Goal: Task Accomplishment & Management: Manage account settings

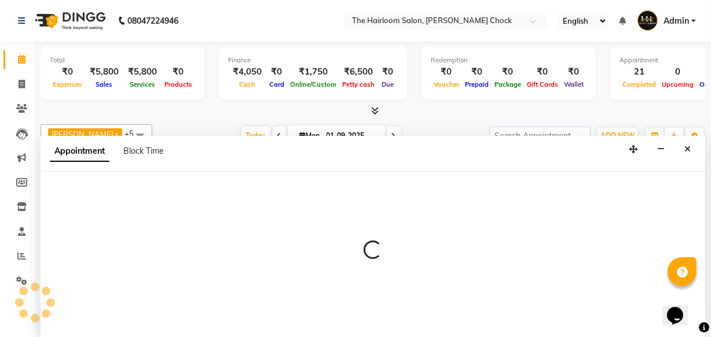
select select "41755"
select select "tentative"
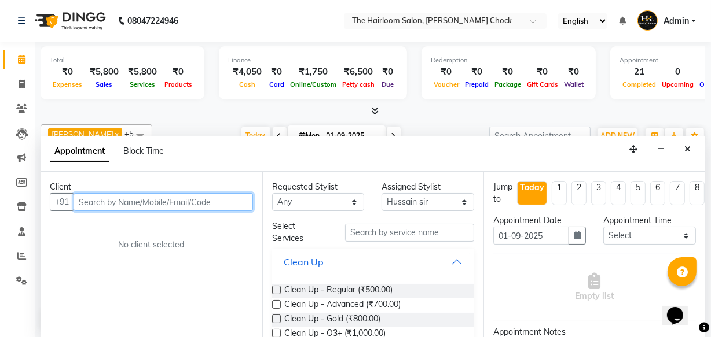
click at [143, 198] on input "text" at bounding box center [162, 202] width 179 height 18
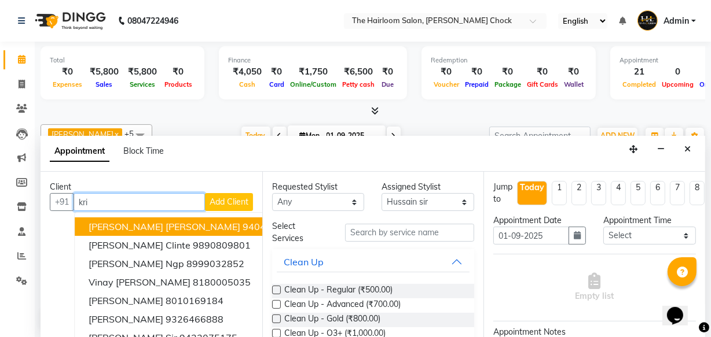
click at [100, 198] on input "kri" at bounding box center [138, 202] width 131 height 18
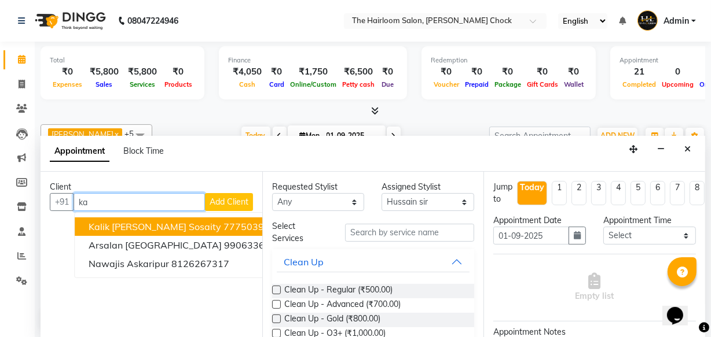
type input "k"
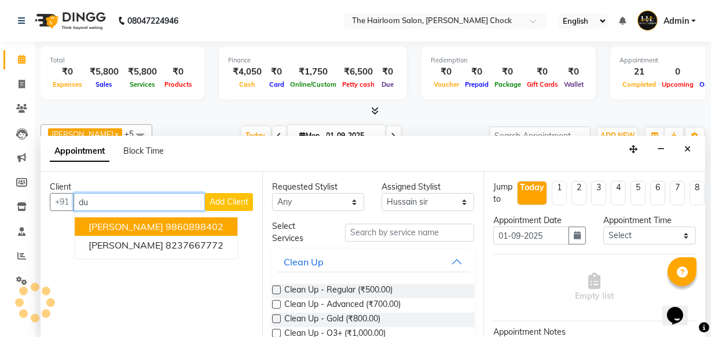
type input "d"
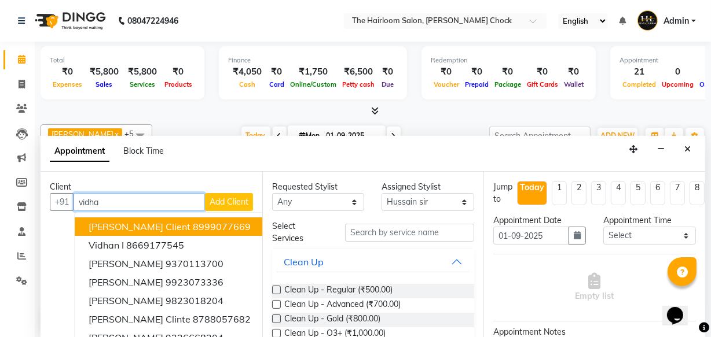
click at [110, 203] on input "vidha" at bounding box center [138, 202] width 131 height 18
type input "v"
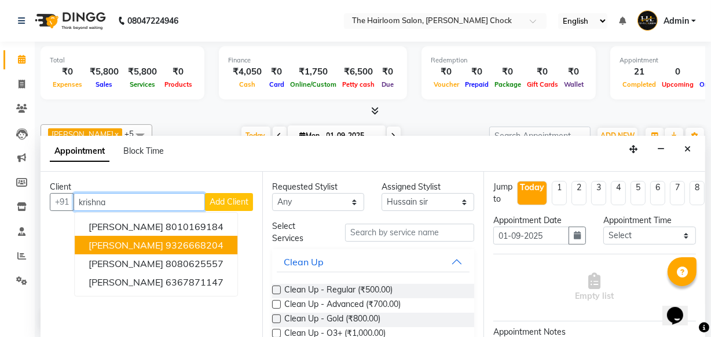
click at [212, 248] on ngb-highlight "9326668204" at bounding box center [194, 246] width 58 height 12
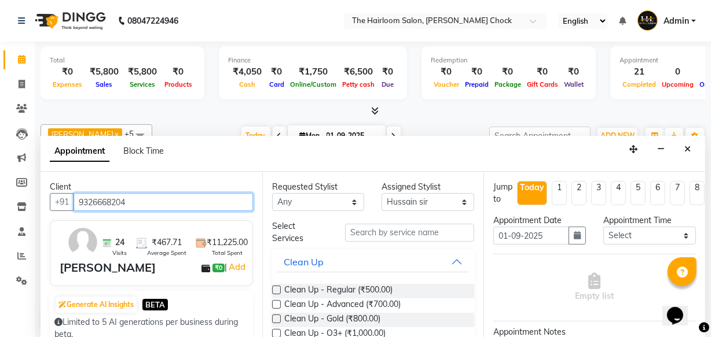
type input "9326668204"
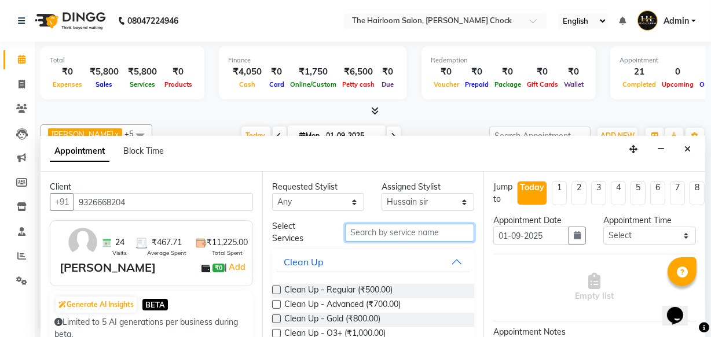
click at [387, 233] on input "text" at bounding box center [409, 233] width 129 height 18
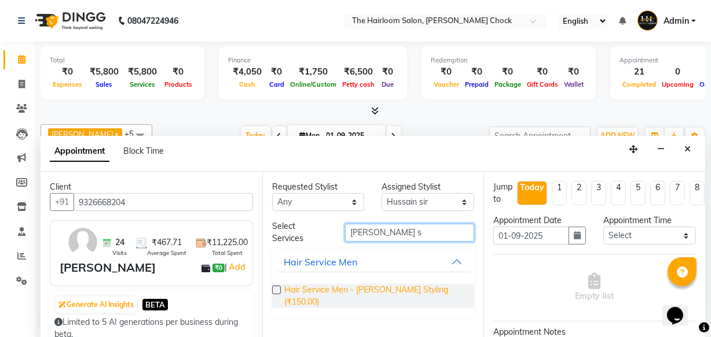
type input "[PERSON_NAME] s"
click at [349, 288] on span "Hair Service Men - [PERSON_NAME] Styling (₹150.00)" at bounding box center [374, 296] width 181 height 24
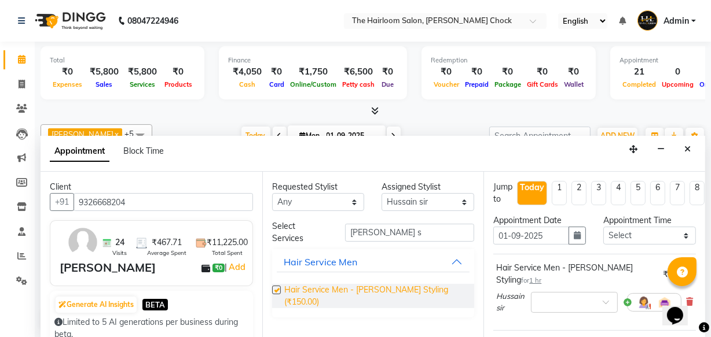
checkbox input "false"
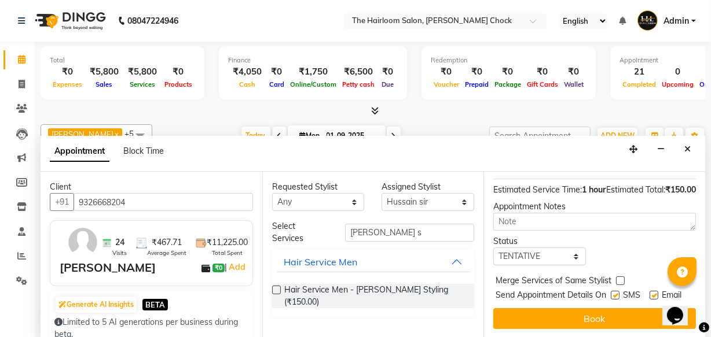
scroll to position [168, 0]
drag, startPoint x: 609, startPoint y: 274, endPoint x: 620, endPoint y: 277, distance: 12.1
click at [610, 291] on label at bounding box center [614, 295] width 9 height 9
click at [610, 293] on input "checkbox" at bounding box center [614, 297] width 8 height 8
click at [613, 291] on label at bounding box center [614, 295] width 9 height 9
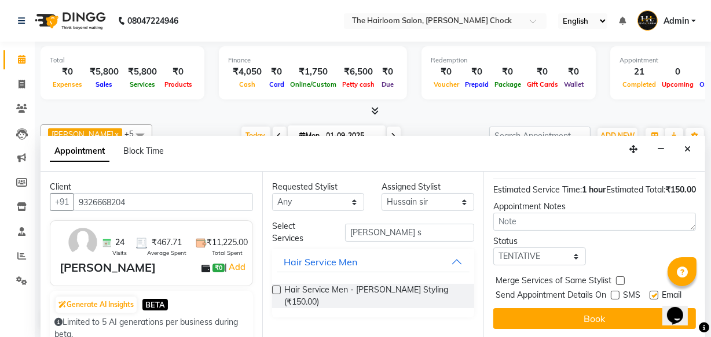
click at [613, 293] on input "checkbox" at bounding box center [614, 297] width 8 height 8
checkbox input "true"
click at [645, 308] on button "Book" at bounding box center [594, 318] width 203 height 21
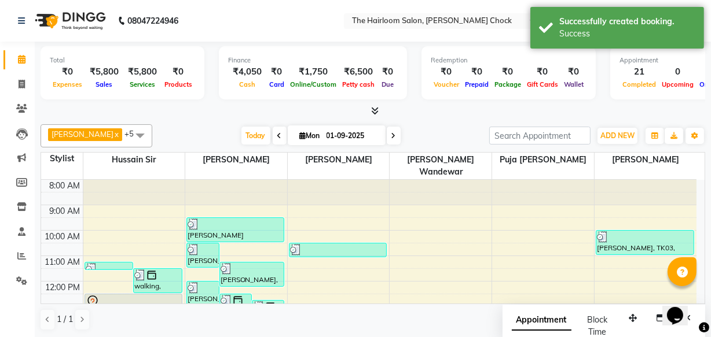
scroll to position [0, 0]
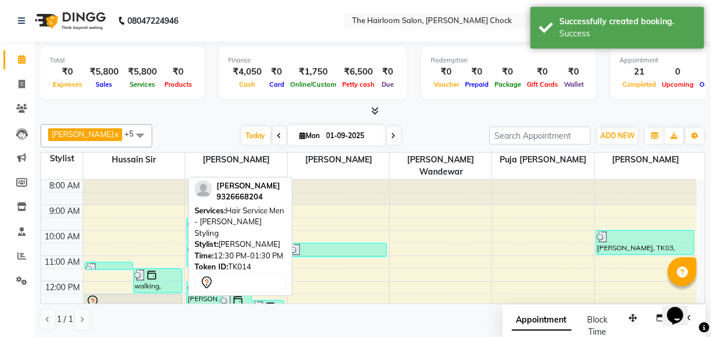
click at [156, 295] on div at bounding box center [133, 302] width 95 height 14
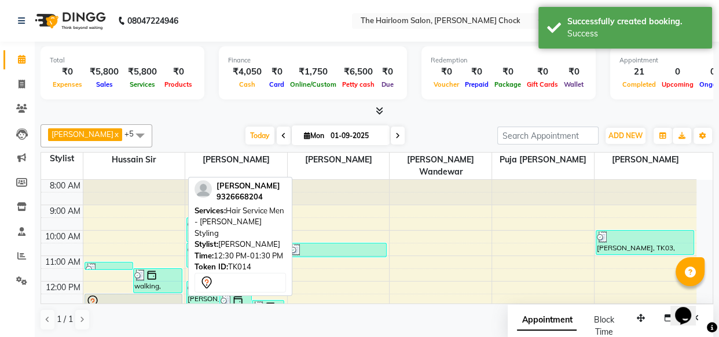
select select "7"
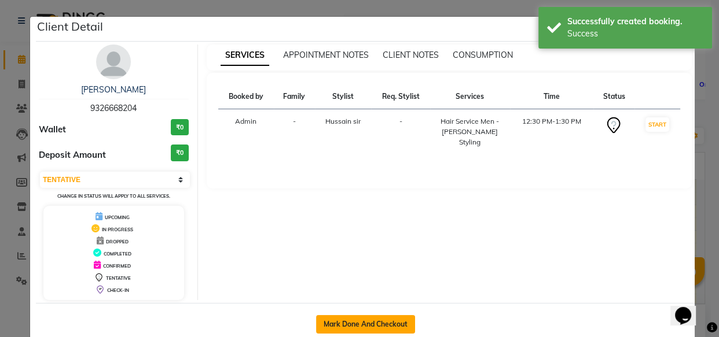
click at [324, 330] on button "Mark Done And Checkout" at bounding box center [365, 324] width 99 height 19
select select "service"
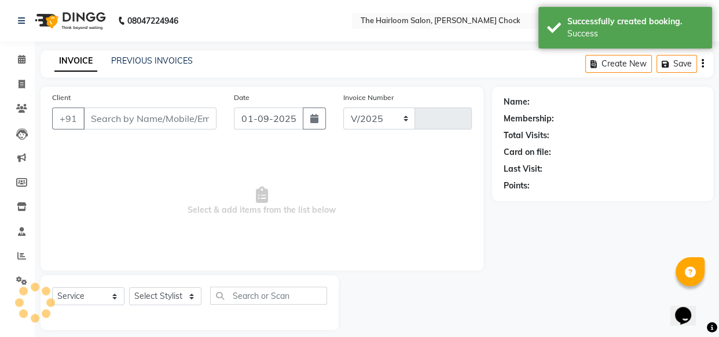
select select "5926"
type input "3430"
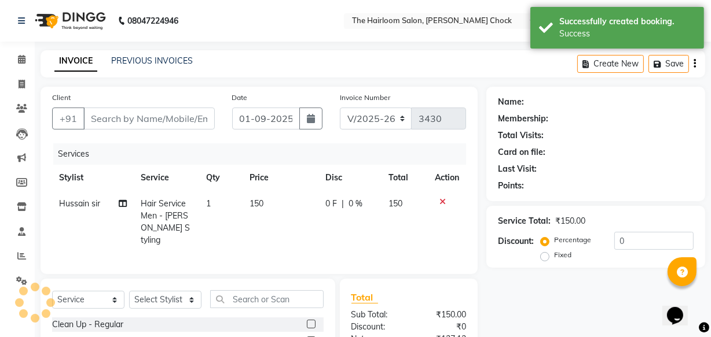
type input "9326668204"
select select "41755"
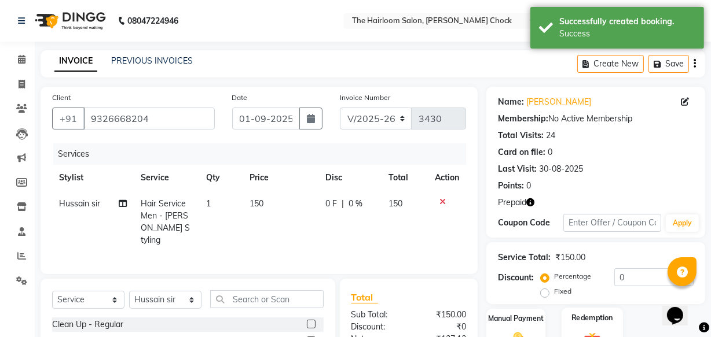
click at [555, 309] on div "Manual Payment Redemption" at bounding box center [595, 333] width 236 height 49
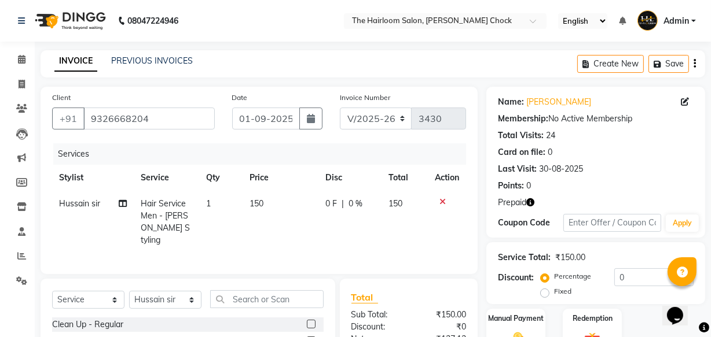
scroll to position [127, 0]
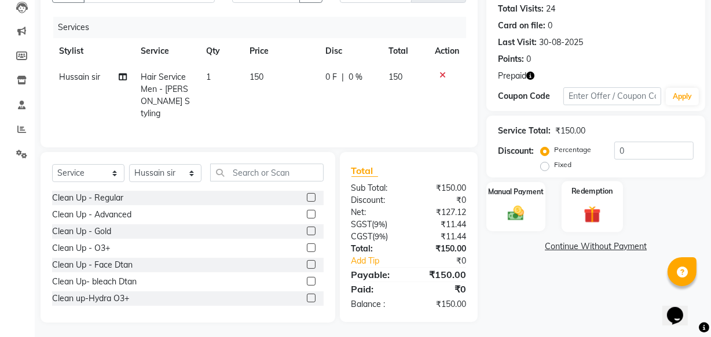
click at [588, 212] on img at bounding box center [592, 214] width 28 height 21
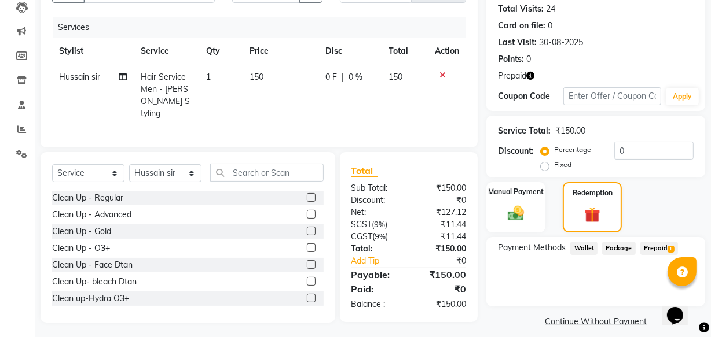
click at [651, 253] on span "Prepaid 1" at bounding box center [659, 248] width 38 height 13
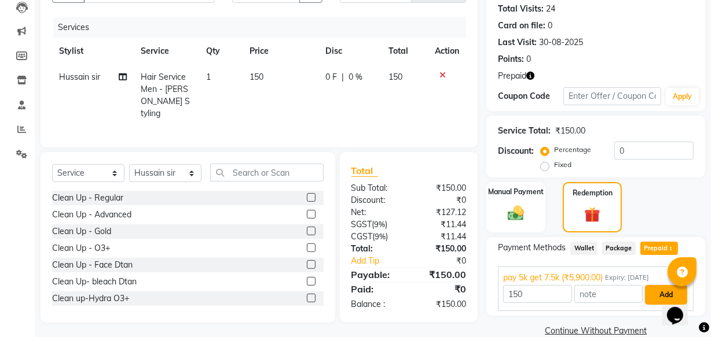
scroll to position [146, 0]
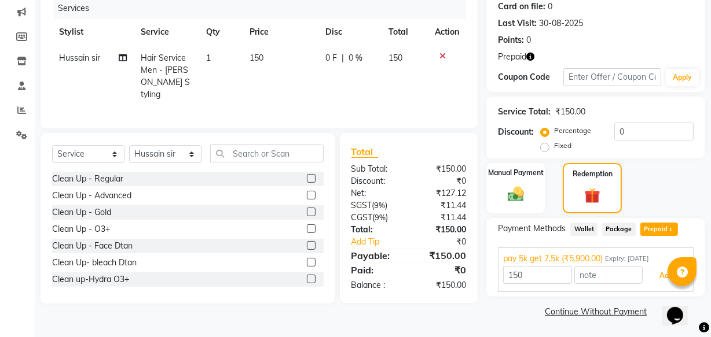
click at [646, 272] on button "Add" at bounding box center [666, 276] width 42 height 20
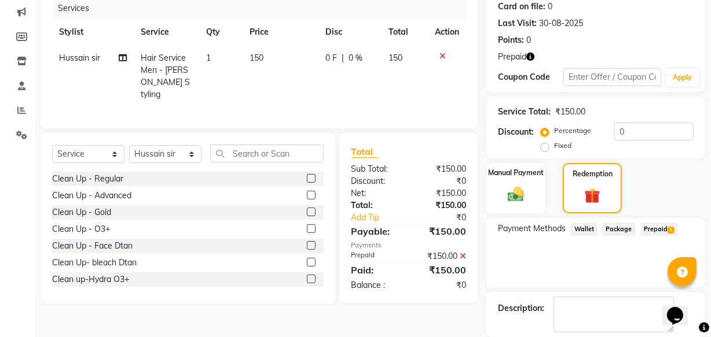
scroll to position [202, 0]
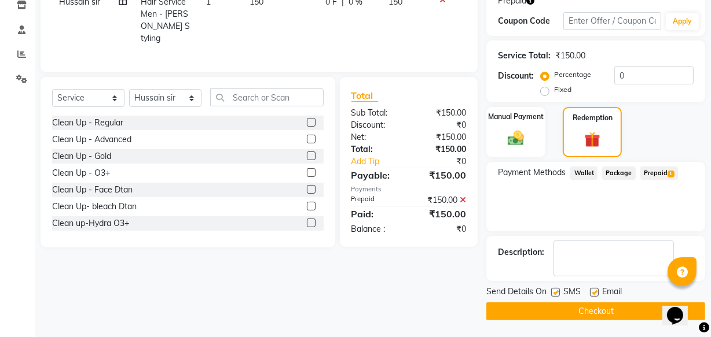
click at [562, 312] on button "Checkout" at bounding box center [595, 312] width 219 height 18
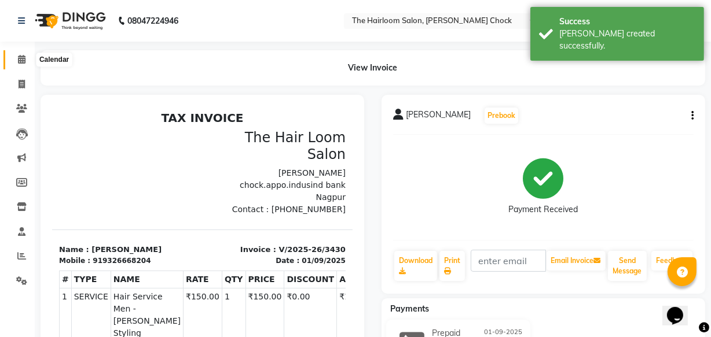
click at [24, 59] on icon at bounding box center [22, 59] width 8 height 9
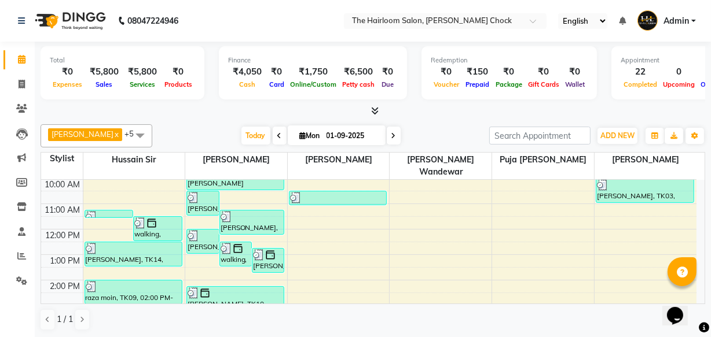
scroll to position [105, 0]
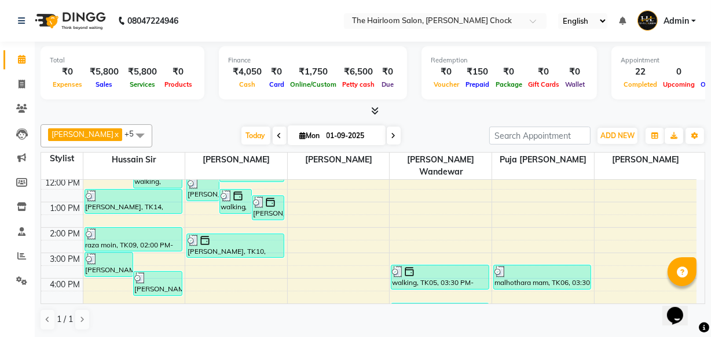
click at [222, 252] on div "8:00 AM 9:00 AM 10:00 AM 11:00 AM 12:00 PM 1:00 PM 2:00 PM 3:00 PM 4:00 PM 5:00…" at bounding box center [368, 278] width 655 height 407
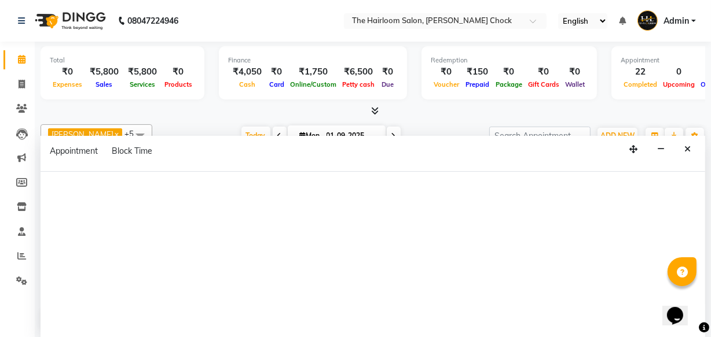
select select "41756"
select select "tentative"
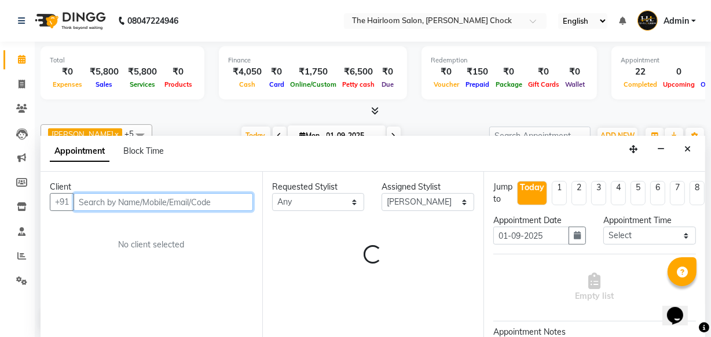
click at [139, 197] on input "text" at bounding box center [162, 202] width 179 height 18
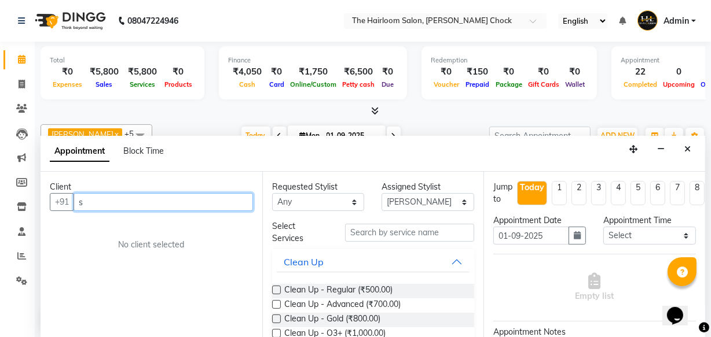
scroll to position [0, 0]
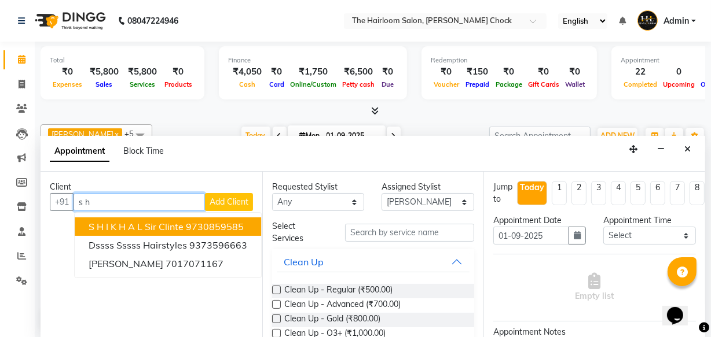
click at [133, 226] on span "S H I K H A L Sir Clinte" at bounding box center [136, 227] width 95 height 12
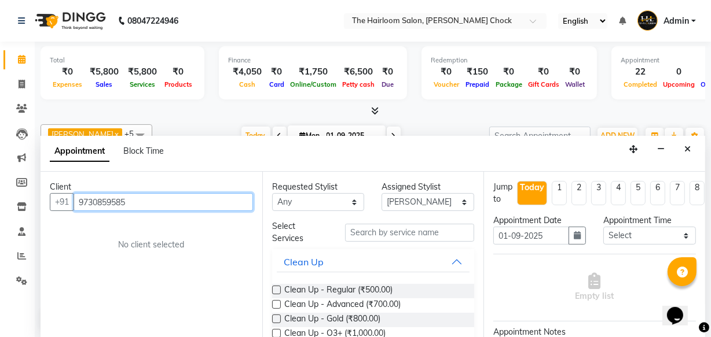
type input "9730859585"
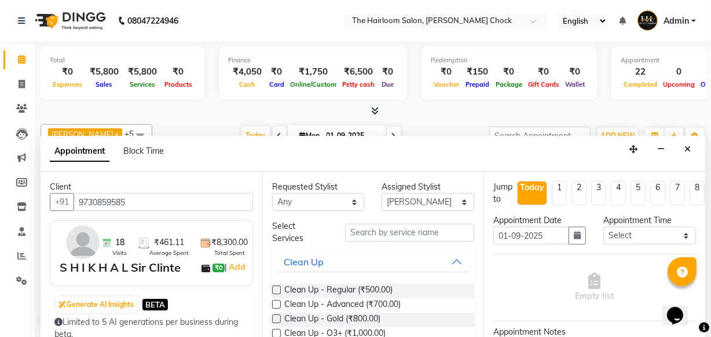
click at [403, 241] on div "Select Services" at bounding box center [373, 232] width 220 height 24
click at [406, 233] on input "text" at bounding box center [409, 233] width 129 height 18
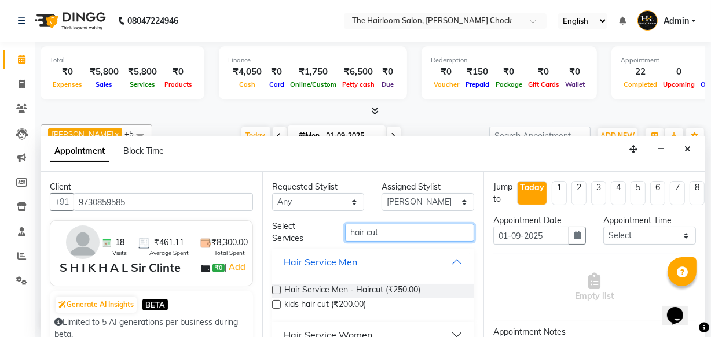
type input "hair cut"
click at [388, 289] on span "Hair Service Men - Haircut (₹250.00)" at bounding box center [352, 291] width 136 height 14
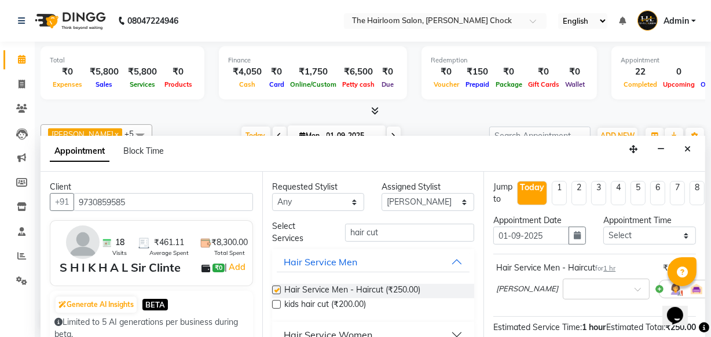
checkbox input "false"
click at [388, 234] on input "hair cut" at bounding box center [409, 233] width 129 height 18
type input "h"
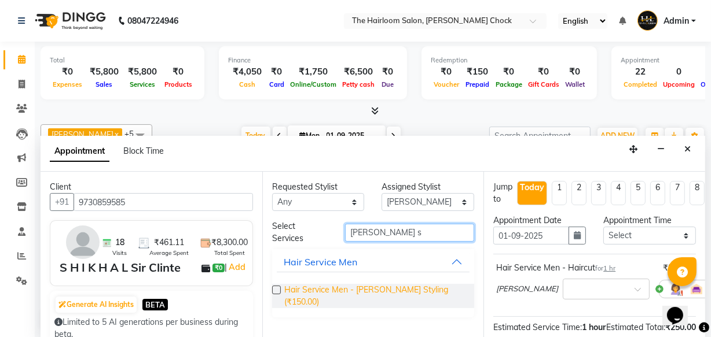
type input "[PERSON_NAME] s"
click at [395, 287] on span "Hair Service Men - [PERSON_NAME] Styling (₹150.00)" at bounding box center [374, 296] width 181 height 24
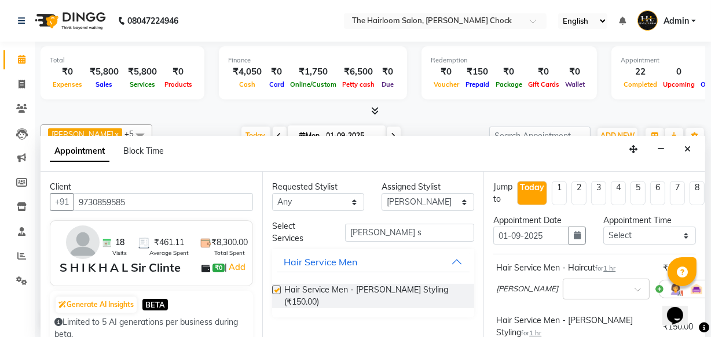
checkbox input "false"
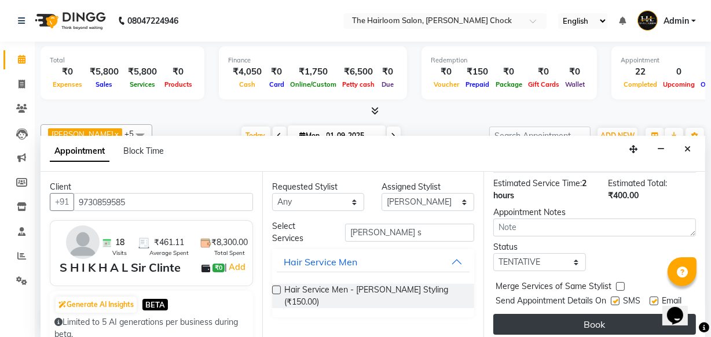
scroll to position [210, 0]
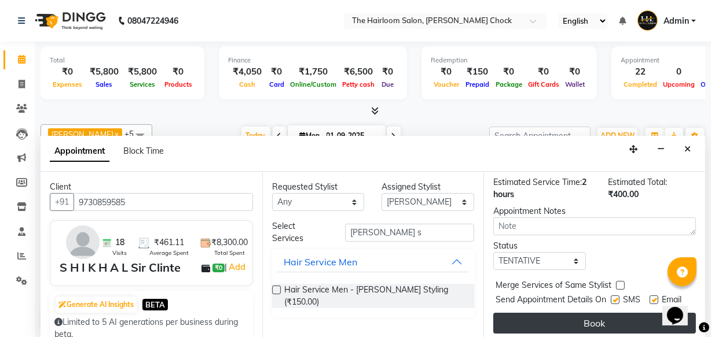
click at [602, 316] on button "Book" at bounding box center [594, 323] width 203 height 21
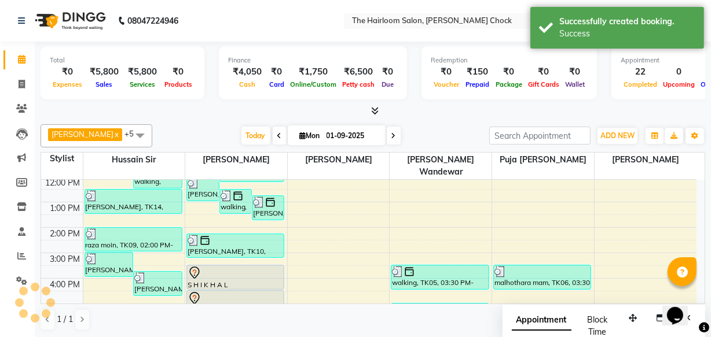
scroll to position [0, 0]
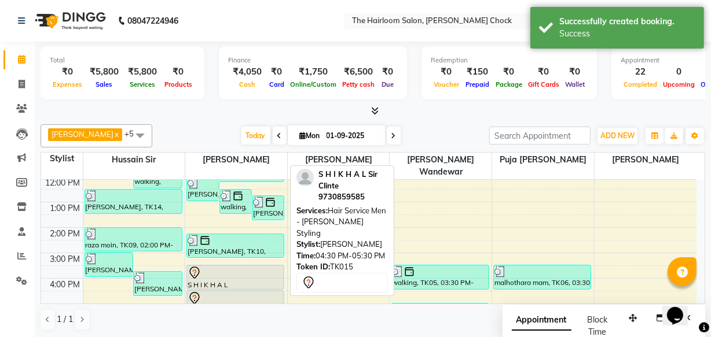
click at [261, 266] on div at bounding box center [234, 273] width 95 height 14
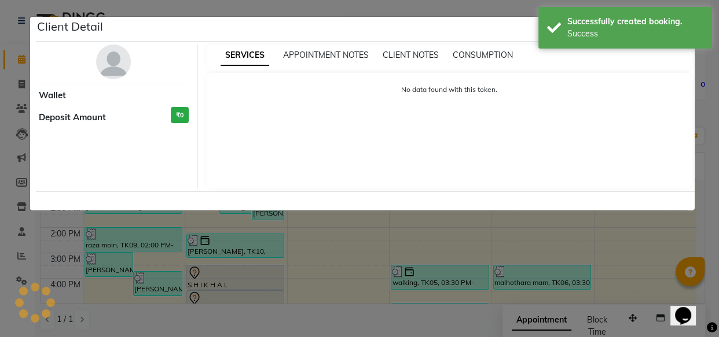
select select "7"
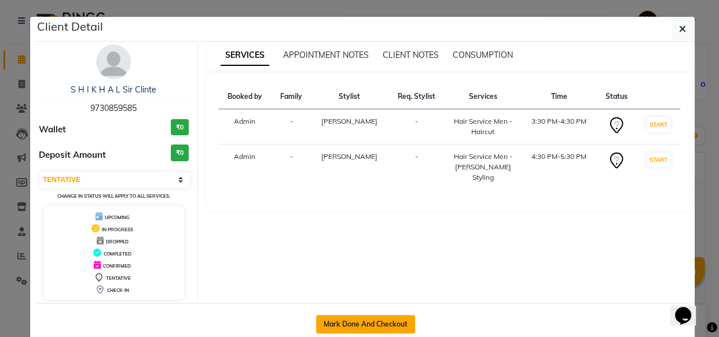
drag, startPoint x: 261, startPoint y: 266, endPoint x: 343, endPoint y: 323, distance: 100.2
click at [341, 318] on div "Mark Done And Checkout" at bounding box center [365, 324] width 658 height 42
click at [347, 325] on button "Mark Done And Checkout" at bounding box center [365, 324] width 99 height 19
select select "service"
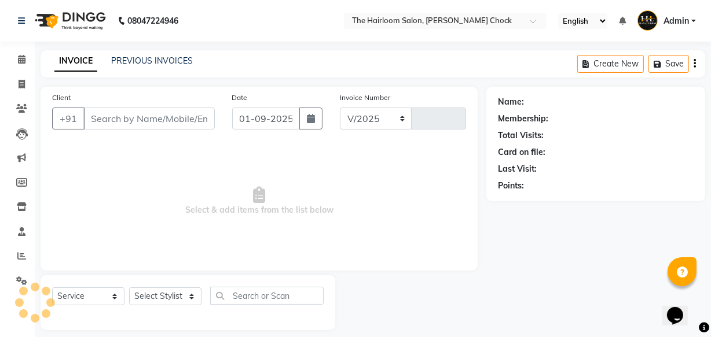
select select "5926"
type input "3431"
type input "9730859585"
select select "41756"
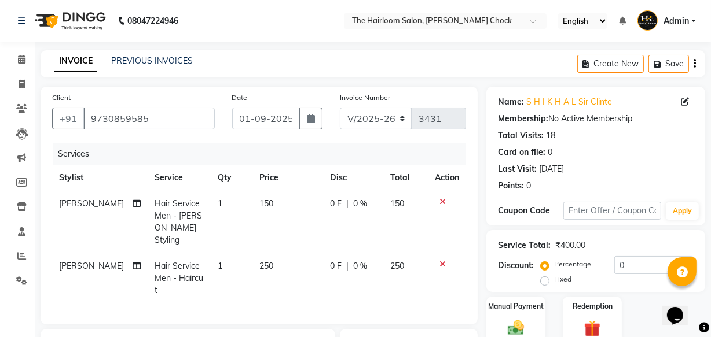
drag, startPoint x: 529, startPoint y: 332, endPoint x: 514, endPoint y: 205, distance: 127.5
click at [529, 331] on img at bounding box center [515, 328] width 27 height 19
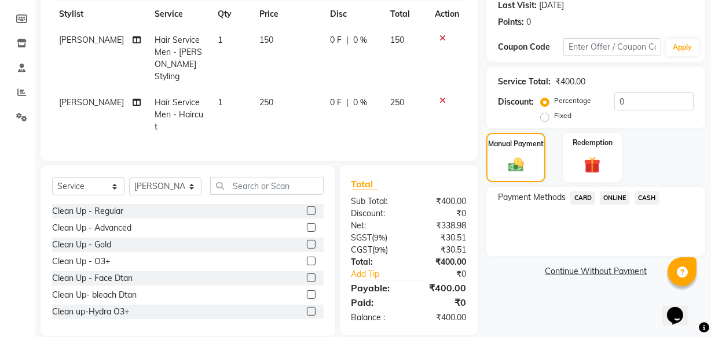
click at [620, 189] on div "Payment Methods CARD ONLINE CASH" at bounding box center [595, 221] width 219 height 69
click at [612, 197] on span "ONLINE" at bounding box center [614, 198] width 30 height 13
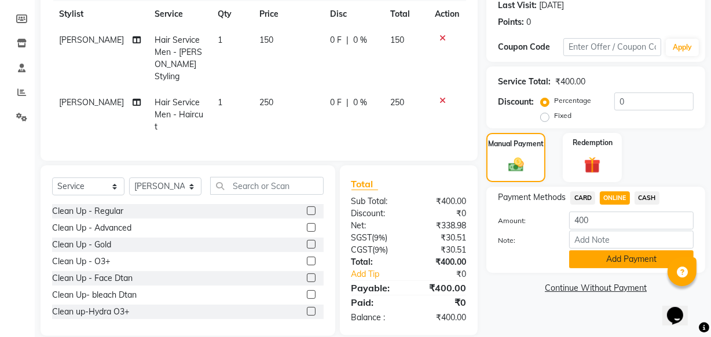
click at [595, 265] on button "Add Payment" at bounding box center [631, 260] width 124 height 18
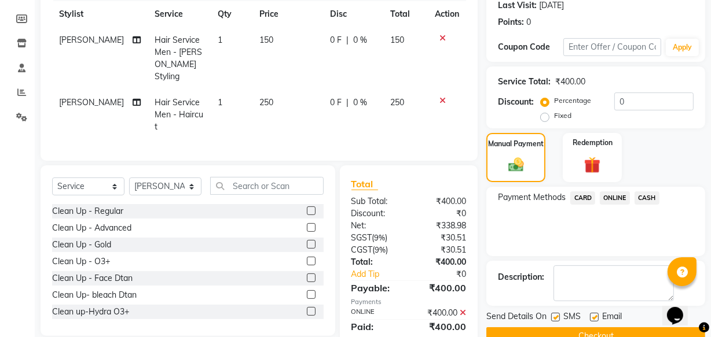
scroll to position [189, 0]
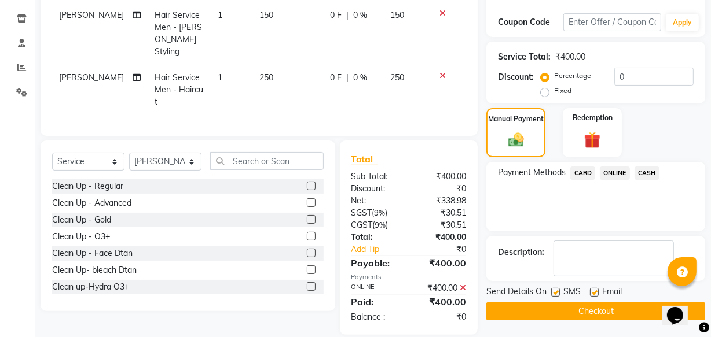
click at [573, 312] on button "Checkout" at bounding box center [595, 312] width 219 height 18
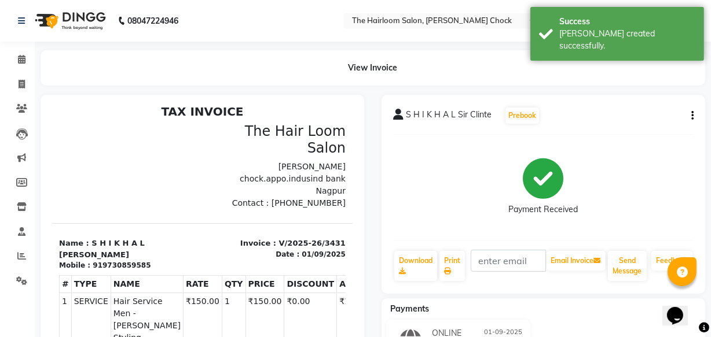
scroll to position [9, 0]
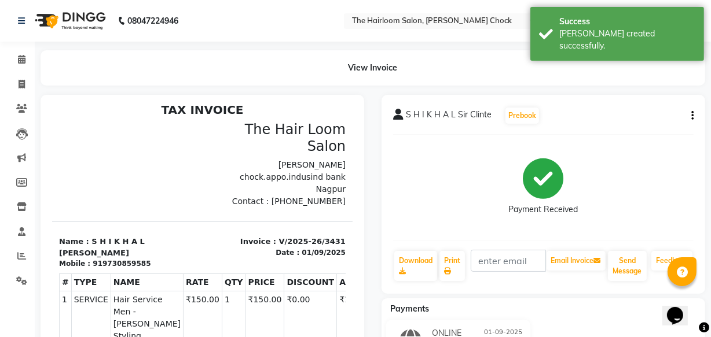
click at [32, 63] on div "View Invoice" at bounding box center [373, 67] width 682 height 35
click at [19, 60] on icon at bounding box center [22, 59] width 8 height 9
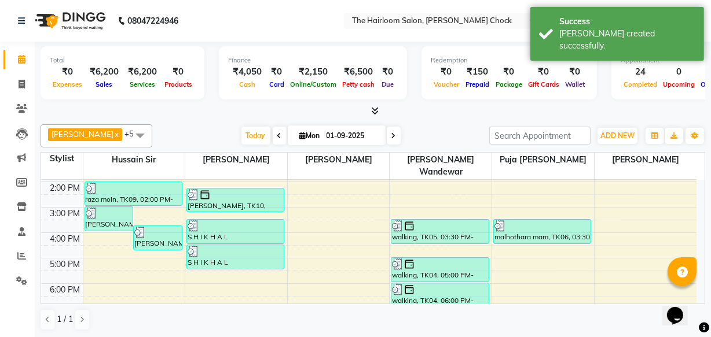
scroll to position [157, 0]
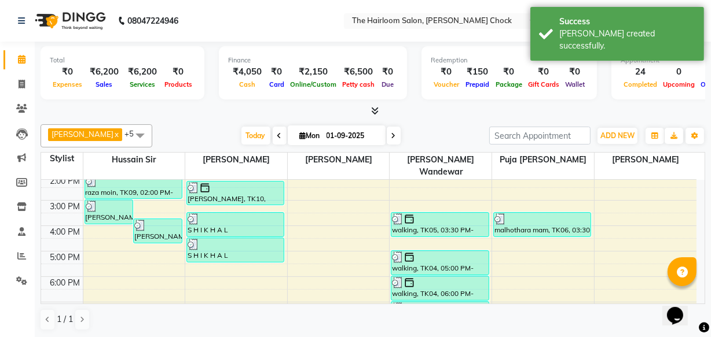
click at [208, 255] on div "8:00 AM 9:00 AM 10:00 AM 11:00 AM 12:00 PM 1:00 PM 2:00 PM 3:00 PM 4:00 PM 5:00…" at bounding box center [368, 226] width 655 height 407
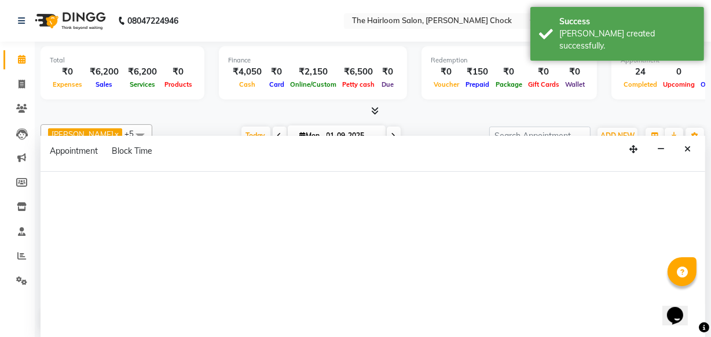
select select "41756"
select select "tentative"
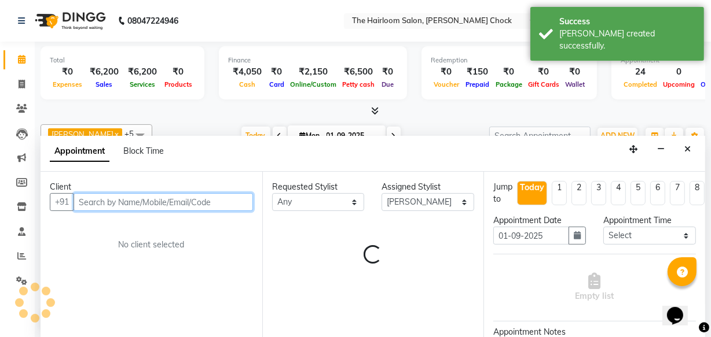
click at [149, 204] on input "text" at bounding box center [162, 202] width 179 height 18
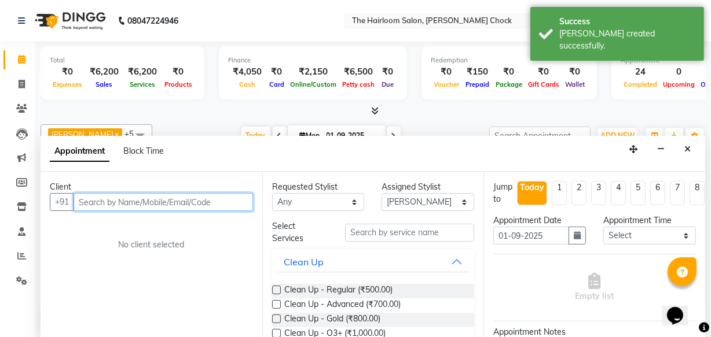
scroll to position [0, 0]
click at [149, 204] on input "text" at bounding box center [162, 202] width 179 height 18
type input "p"
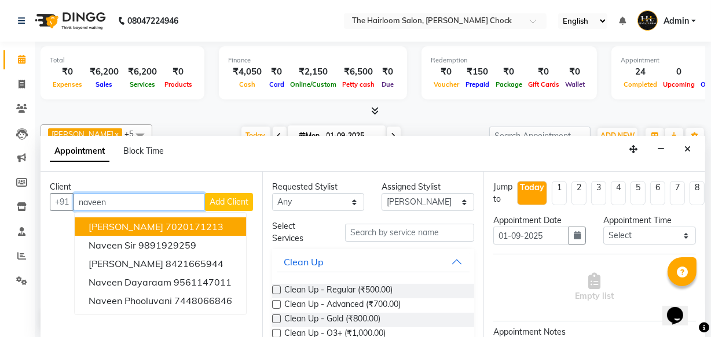
click at [165, 226] on ngb-highlight "7020171213" at bounding box center [194, 227] width 58 height 12
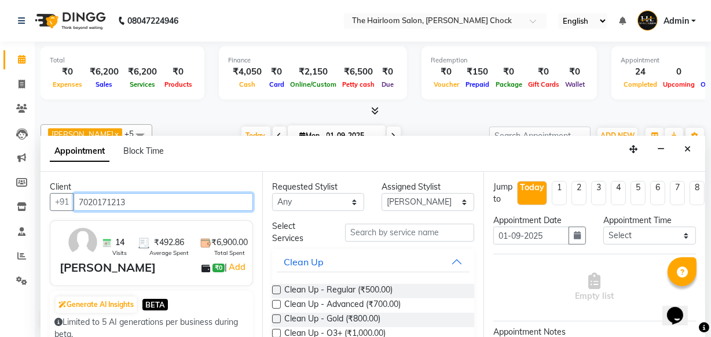
type input "7020171213"
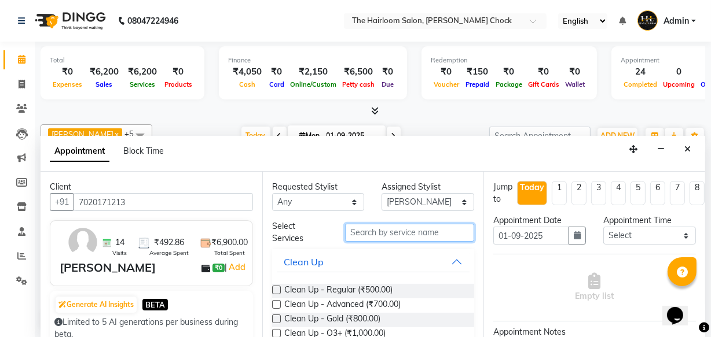
click at [376, 226] on input "text" at bounding box center [409, 233] width 129 height 18
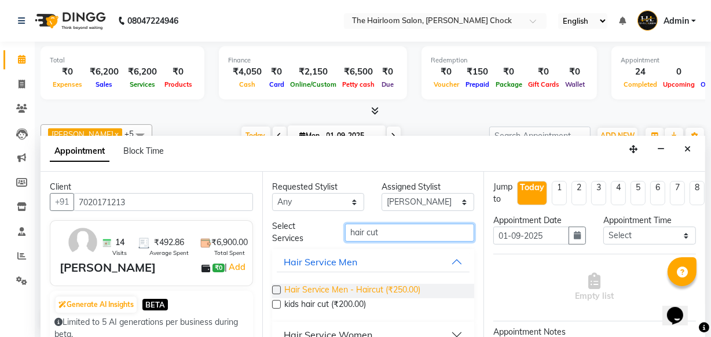
type input "hair cut"
click at [411, 289] on span "Hair Service Men - Haircut (₹250.00)" at bounding box center [352, 291] width 136 height 14
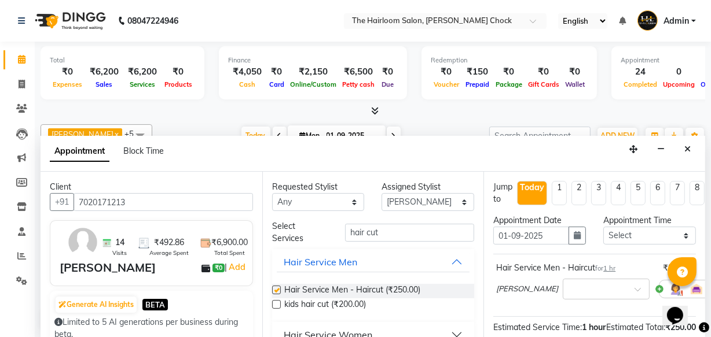
checkbox input "false"
click at [375, 226] on input "hair cut" at bounding box center [409, 233] width 129 height 18
click at [382, 230] on input "hair cut" at bounding box center [409, 233] width 129 height 18
type input "h"
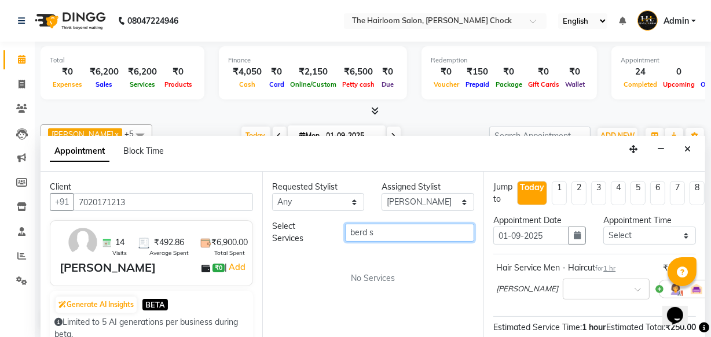
click at [362, 236] on input "berd s" at bounding box center [409, 233] width 129 height 18
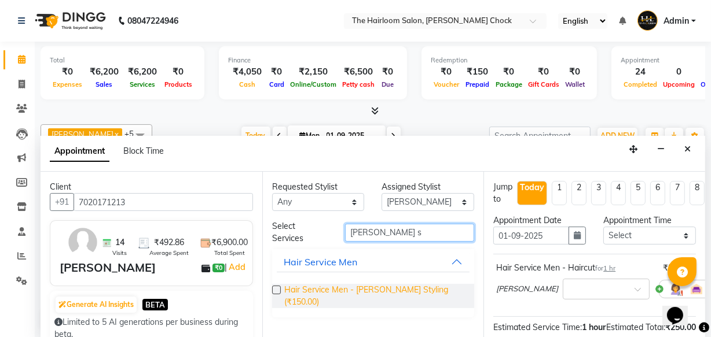
type input "[PERSON_NAME] s"
click at [372, 284] on span "Hair Service Men - [PERSON_NAME] Styling (₹150.00)" at bounding box center [374, 296] width 181 height 24
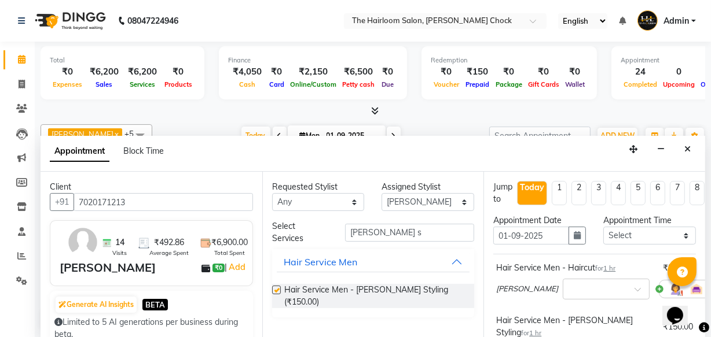
checkbox input "false"
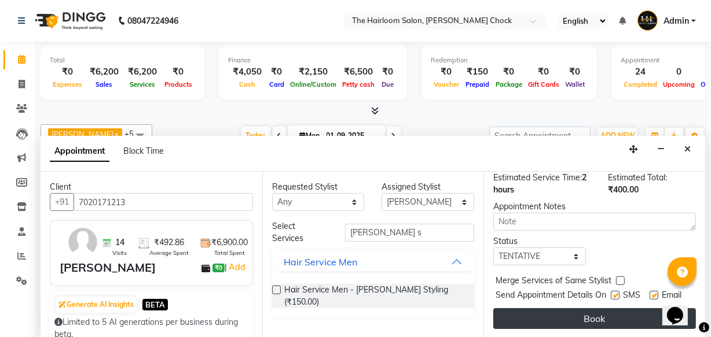
click at [595, 308] on button "Book" at bounding box center [594, 318] width 203 height 21
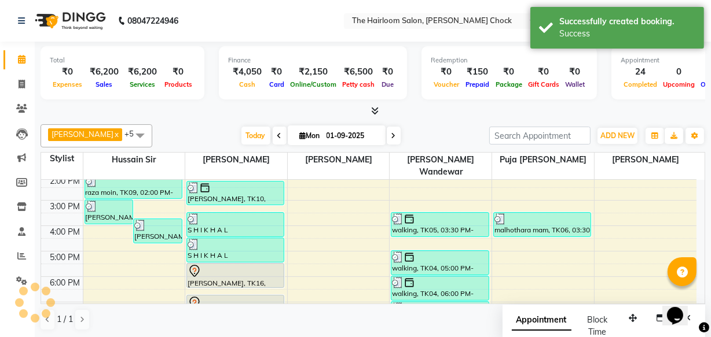
scroll to position [0, 0]
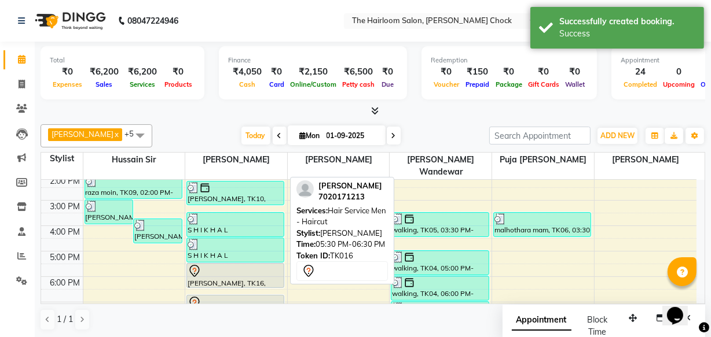
click at [266, 265] on div "[PERSON_NAME], TK16, 05:30 PM-06:30 PM, Hair Service Men - Haircut" at bounding box center [235, 276] width 97 height 24
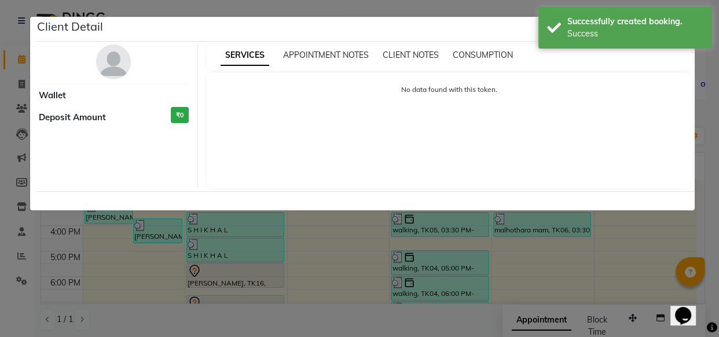
select select "7"
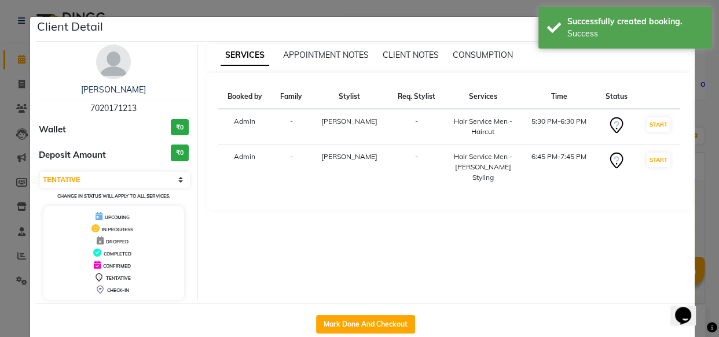
click at [391, 314] on div "Mark Done And Checkout" at bounding box center [365, 324] width 658 height 42
click at [391, 323] on button "Mark Done And Checkout" at bounding box center [365, 324] width 99 height 19
select select "service"
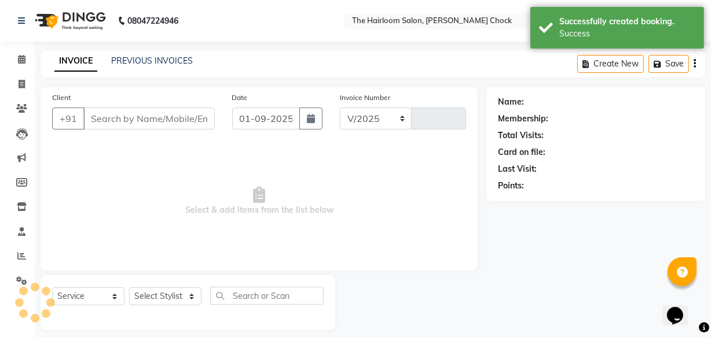
select select "5926"
type input "3432"
type input "7020171213"
select select "41756"
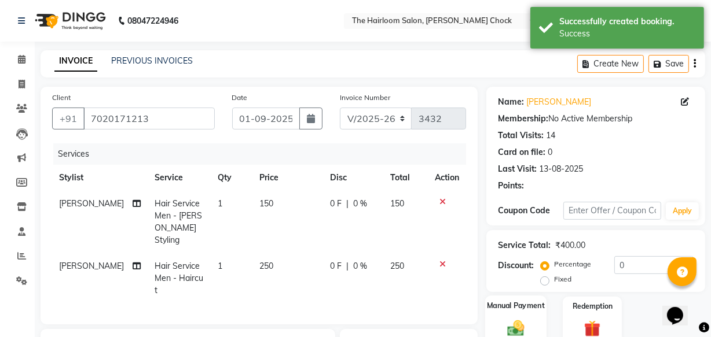
click at [491, 322] on div "Manual Payment" at bounding box center [515, 321] width 61 height 51
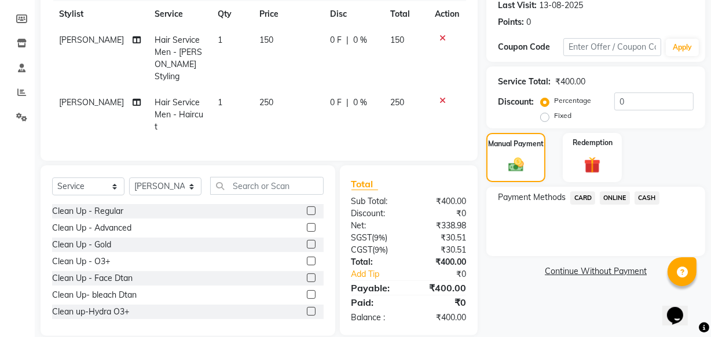
click at [602, 196] on span "ONLINE" at bounding box center [614, 198] width 30 height 13
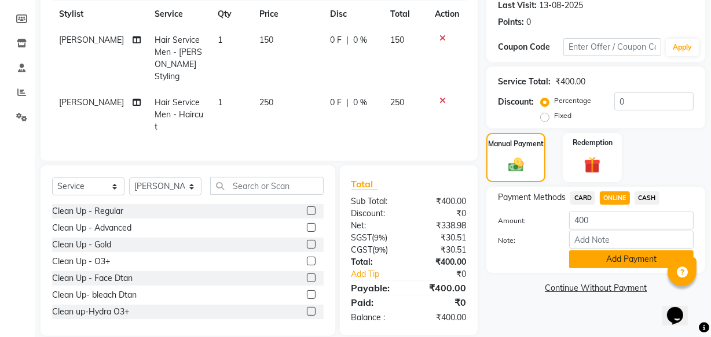
click at [605, 256] on button "Add Payment" at bounding box center [631, 260] width 124 height 18
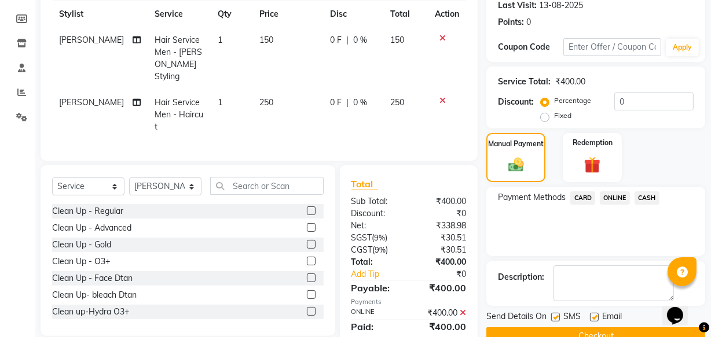
click at [562, 328] on button "Checkout" at bounding box center [595, 337] width 219 height 18
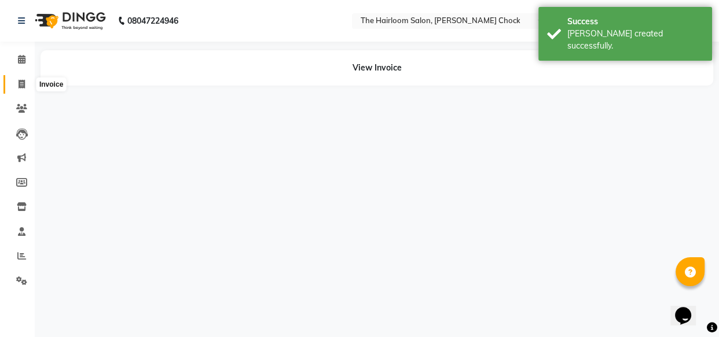
click at [17, 87] on span at bounding box center [22, 84] width 20 height 13
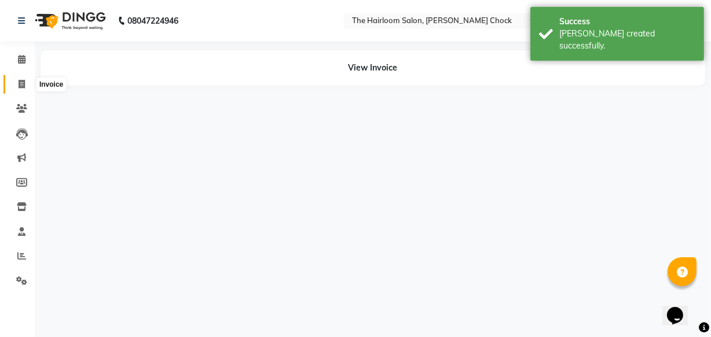
select select "service"
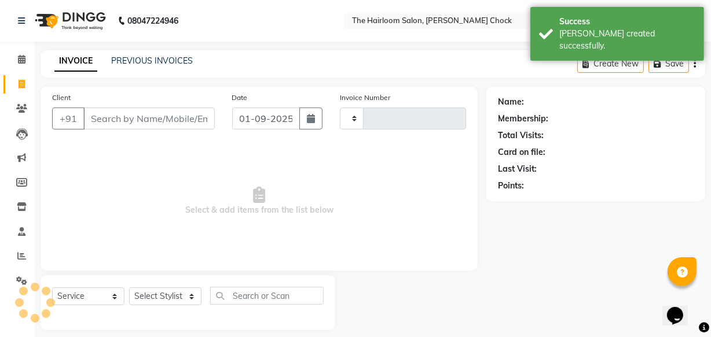
type input "3433"
select select "5926"
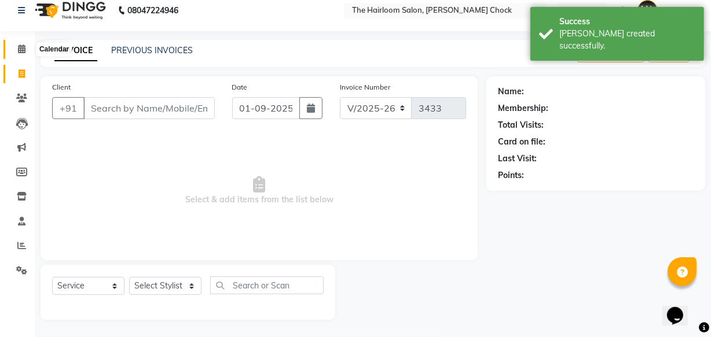
click at [20, 45] on icon at bounding box center [22, 49] width 8 height 9
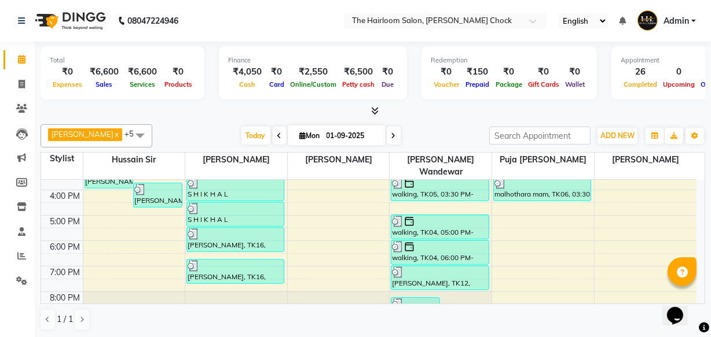
scroll to position [210, 0]
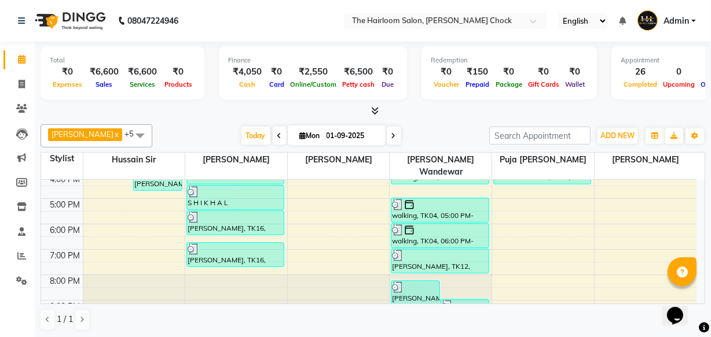
click at [230, 260] on div "8:00 AM 9:00 AM 10:00 AM 11:00 AM 12:00 PM 1:00 PM 2:00 PM 3:00 PM 4:00 PM 5:00…" at bounding box center [368, 173] width 655 height 407
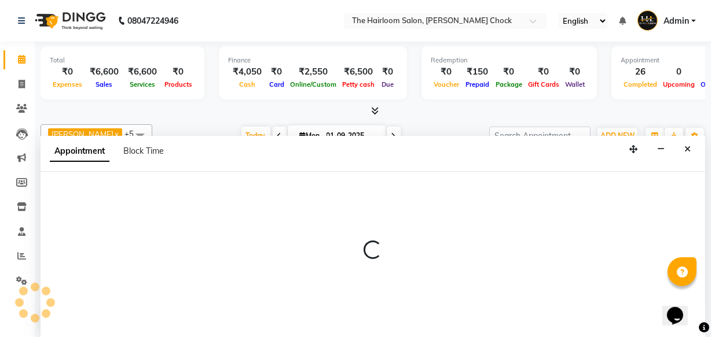
select select "41756"
select select "1170"
select select "tentative"
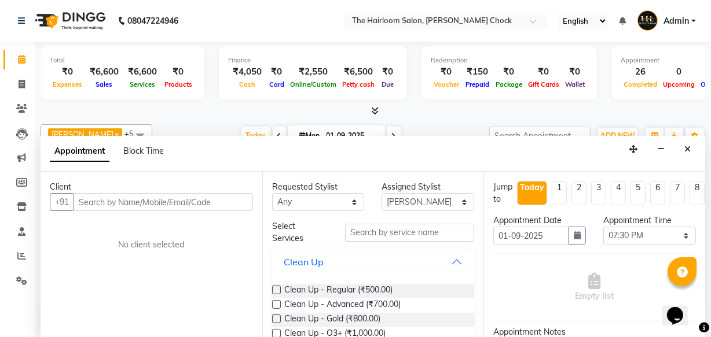
scroll to position [0, 0]
click at [220, 206] on input "text" at bounding box center [162, 202] width 179 height 18
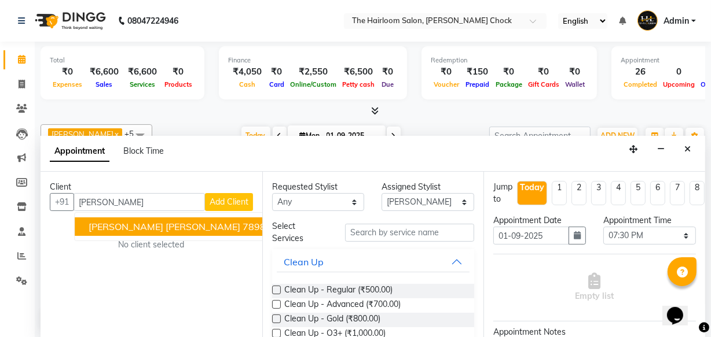
click at [242, 225] on ngb-highlight "7898513413" at bounding box center [271, 227] width 58 height 12
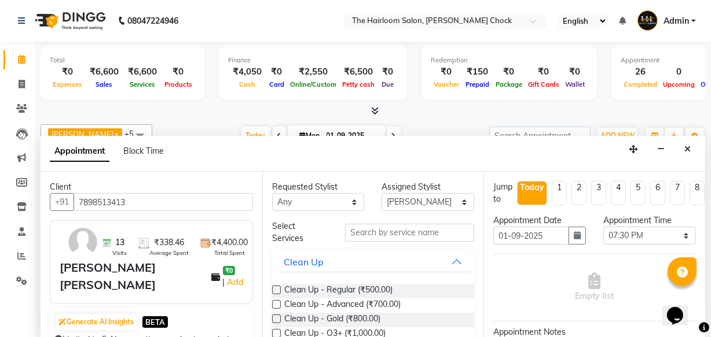
type input "7898513413"
click at [396, 231] on input "text" at bounding box center [409, 233] width 129 height 18
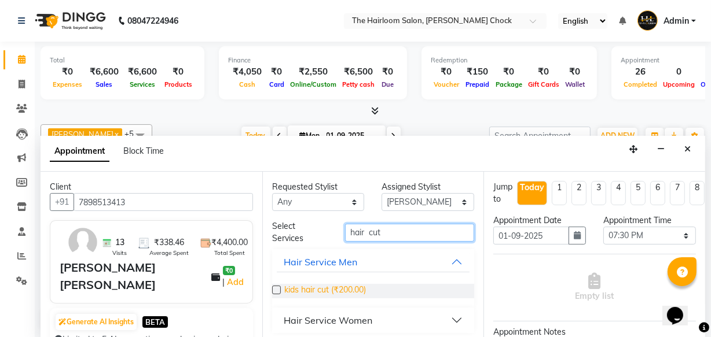
type input "hair cut"
click at [332, 292] on span "kids hair cut (₹200.00)" at bounding box center [325, 291] width 82 height 14
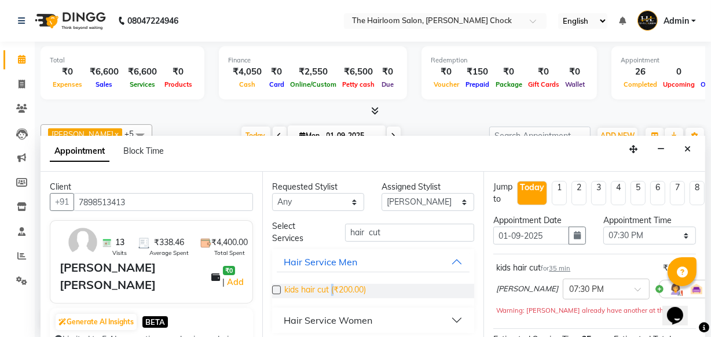
click at [332, 292] on span "kids hair cut (₹200.00)" at bounding box center [325, 291] width 82 height 14
checkbox input "false"
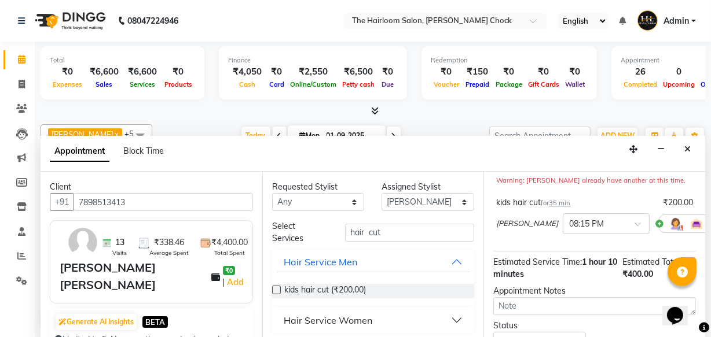
click at [710, 222] on icon at bounding box center [720, 224] width 7 height 8
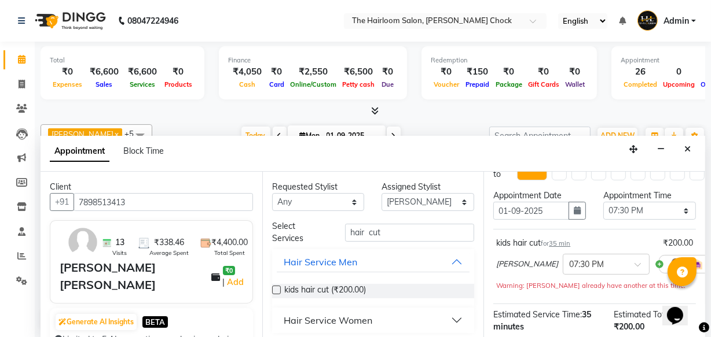
scroll to position [78, 0]
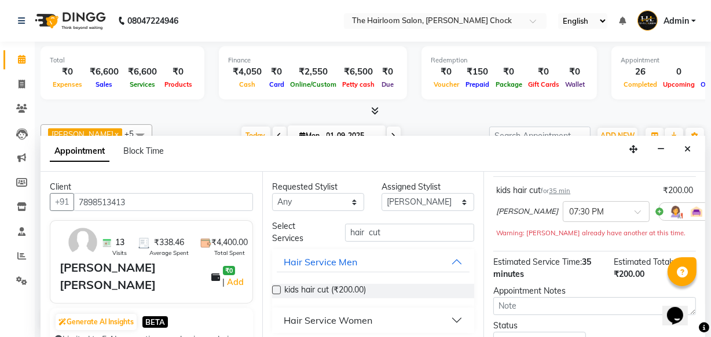
click at [710, 214] on icon at bounding box center [720, 212] width 7 height 8
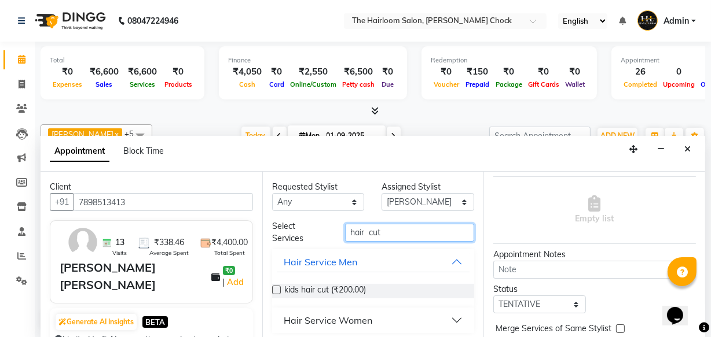
click at [364, 232] on input "hair cut" at bounding box center [409, 233] width 129 height 18
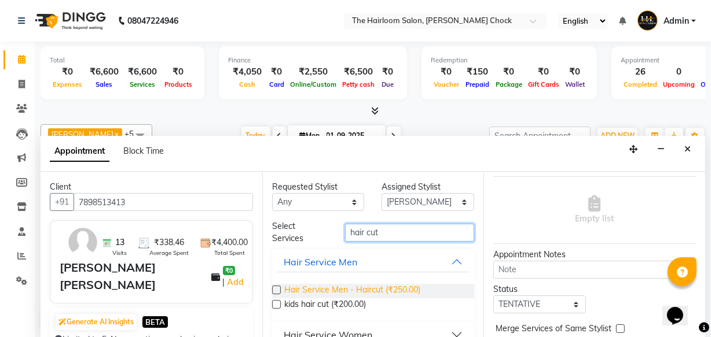
type input "hair cut"
click at [386, 292] on span "Hair Service Men - Haircut (₹250.00)" at bounding box center [352, 291] width 136 height 14
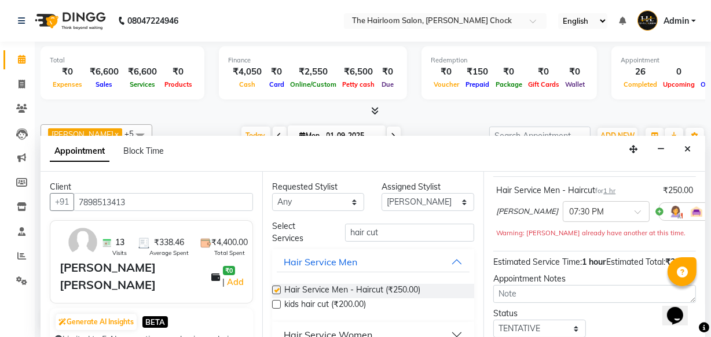
checkbox input "false"
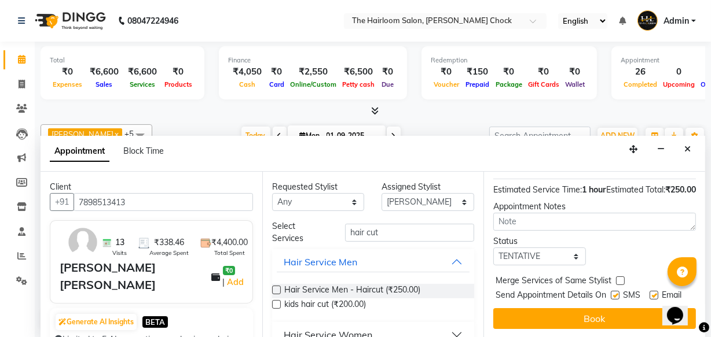
scroll to position [181, 0]
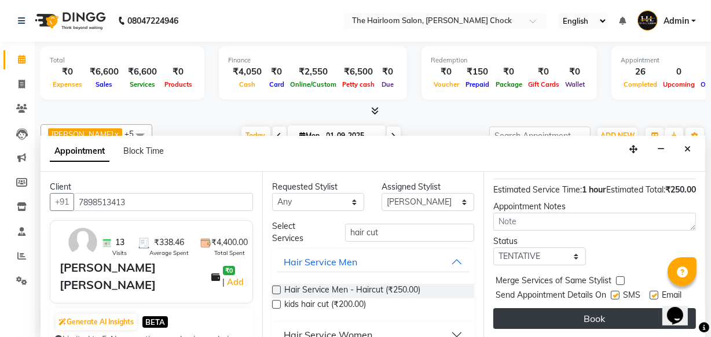
click at [573, 311] on button "Book" at bounding box center [594, 318] width 203 height 21
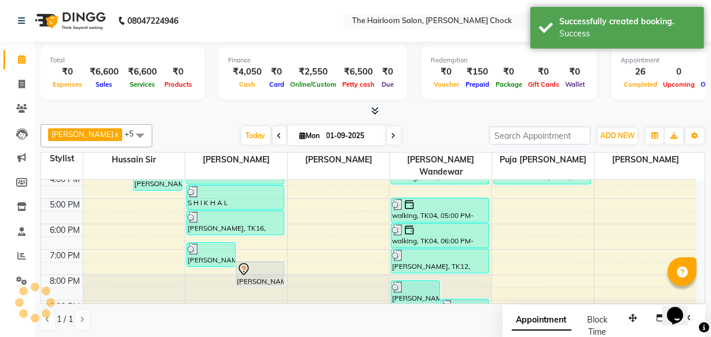
scroll to position [0, 0]
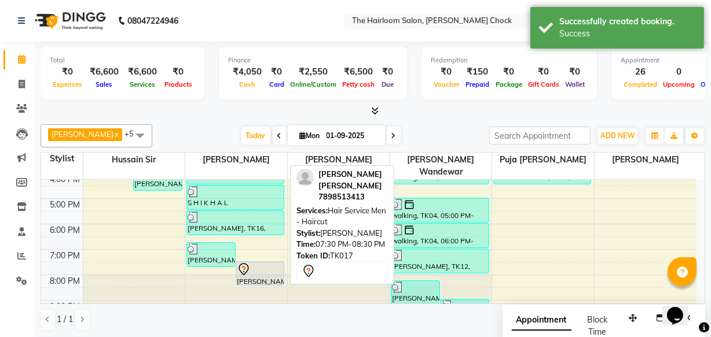
click at [260, 263] on div at bounding box center [260, 270] width 47 height 14
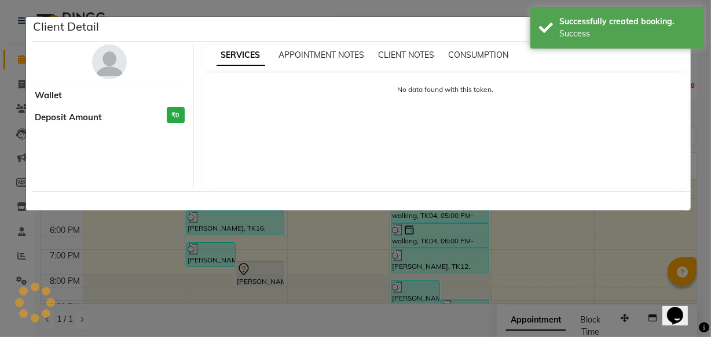
select select "7"
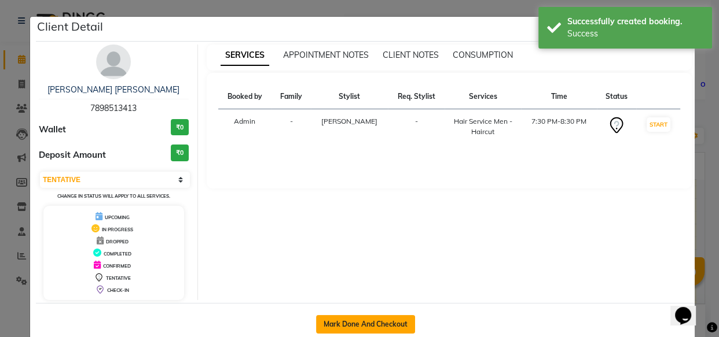
click at [383, 320] on button "Mark Done And Checkout" at bounding box center [365, 324] width 99 height 19
select select "service"
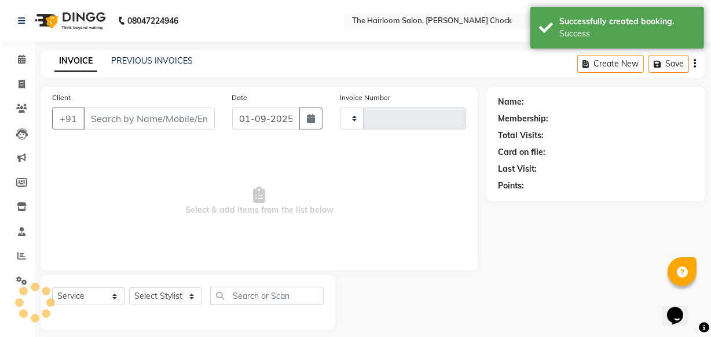
type input "3433"
select select "5926"
type input "7898513413"
select select "41756"
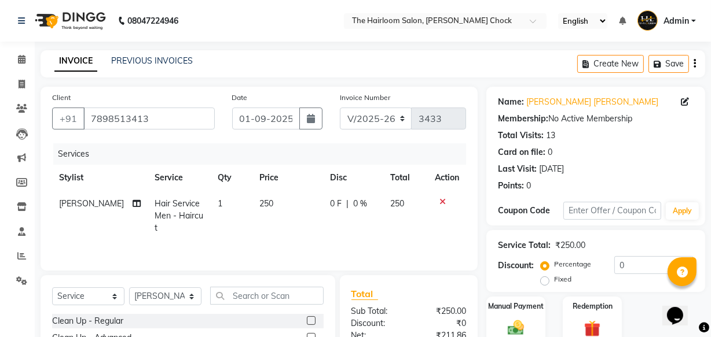
scroll to position [105, 0]
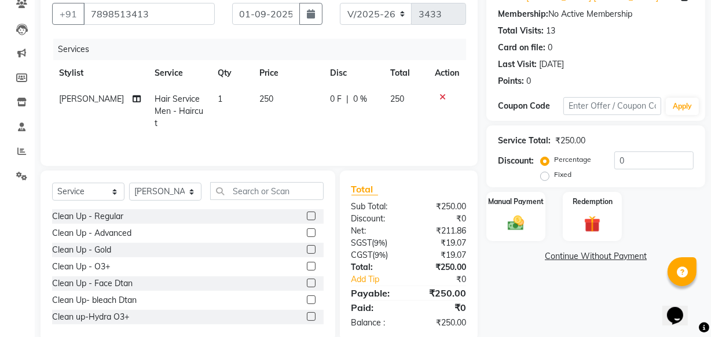
click at [483, 228] on div "Manual Payment Redemption" at bounding box center [595, 216] width 236 height 49
click at [492, 233] on div "Manual Payment" at bounding box center [515, 216] width 61 height 51
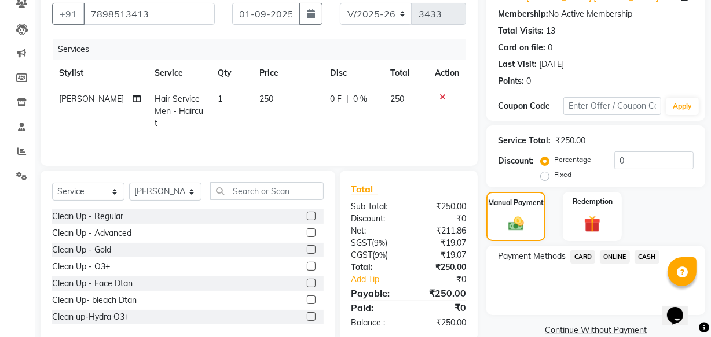
click at [650, 260] on span "CASH" at bounding box center [646, 257] width 25 height 13
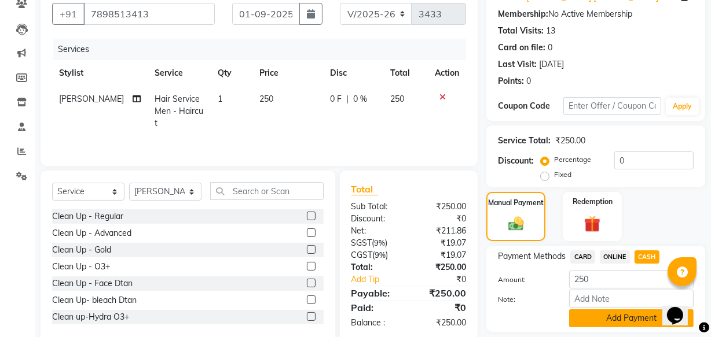
click at [636, 317] on button "Add Payment" at bounding box center [631, 319] width 124 height 18
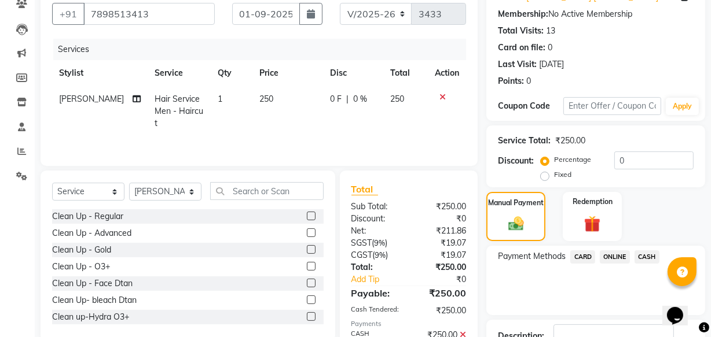
checkbox input "false"
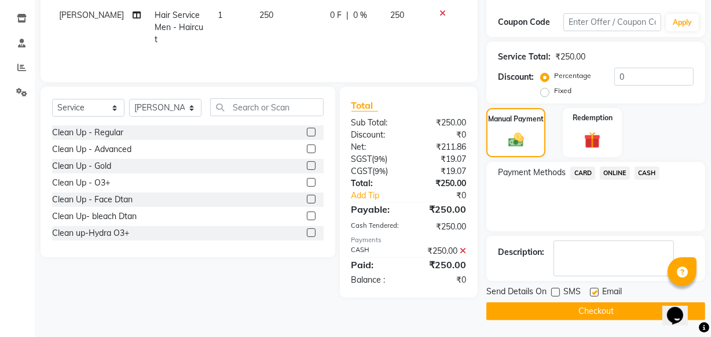
click at [595, 290] on label at bounding box center [594, 292] width 9 height 9
click at [595, 290] on input "checkbox" at bounding box center [594, 293] width 8 height 8
checkbox input "false"
click at [569, 312] on button "Checkout" at bounding box center [595, 312] width 219 height 18
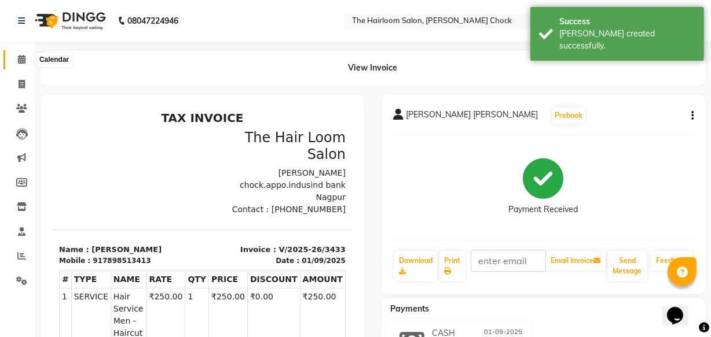
click at [16, 54] on span at bounding box center [22, 59] width 20 height 13
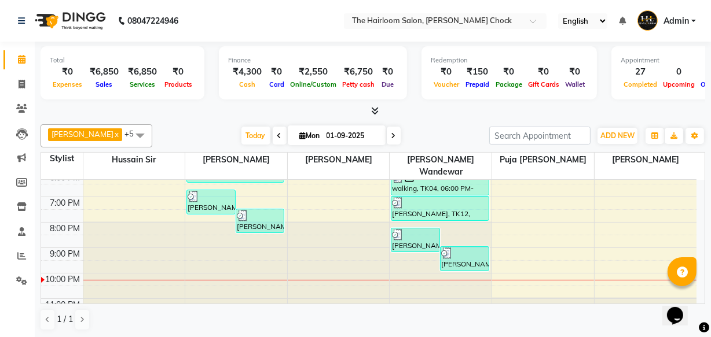
scroll to position [210, 0]
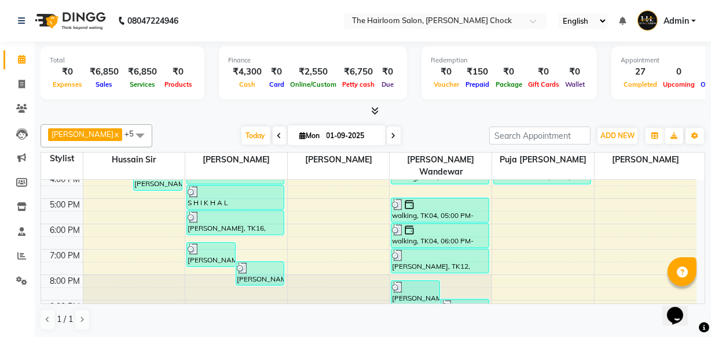
click at [550, 192] on div "8:00 AM 9:00 AM 10:00 AM 11:00 AM 12:00 PM 1:00 PM 2:00 PM 3:00 PM 4:00 PM 5:00…" at bounding box center [368, 173] width 655 height 407
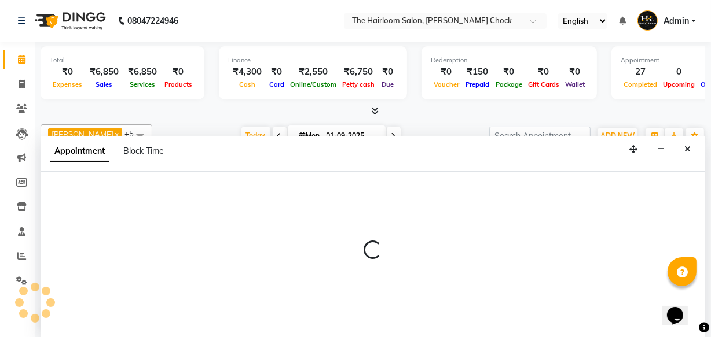
scroll to position [0, 0]
select select "51818"
select select "tentative"
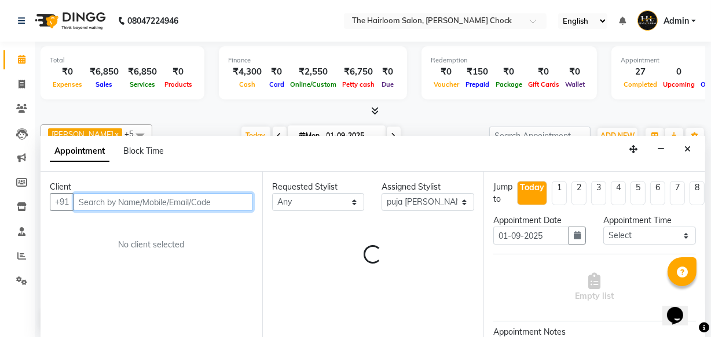
click at [221, 200] on input "text" at bounding box center [162, 202] width 179 height 18
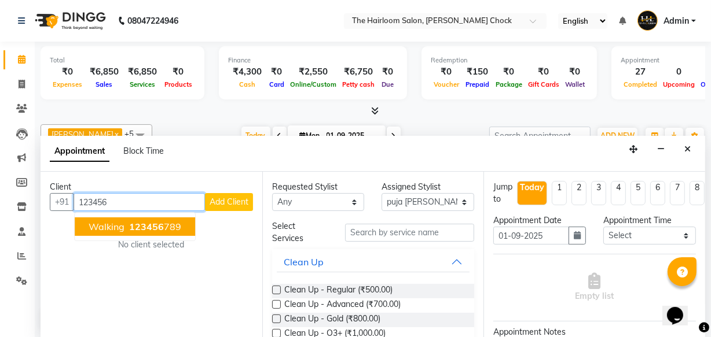
click at [160, 226] on span "123456" at bounding box center [146, 227] width 35 height 12
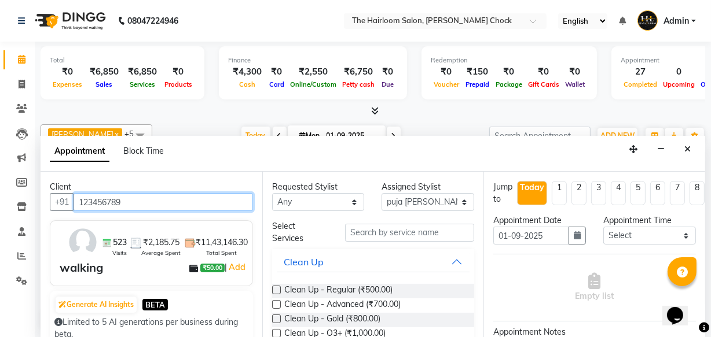
type input "123456789"
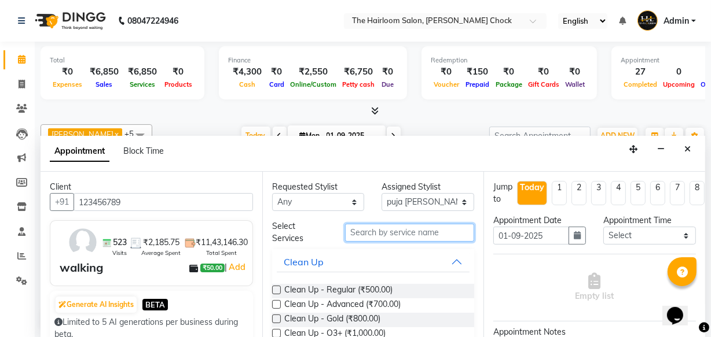
click at [356, 237] on input "text" at bounding box center [409, 233] width 129 height 18
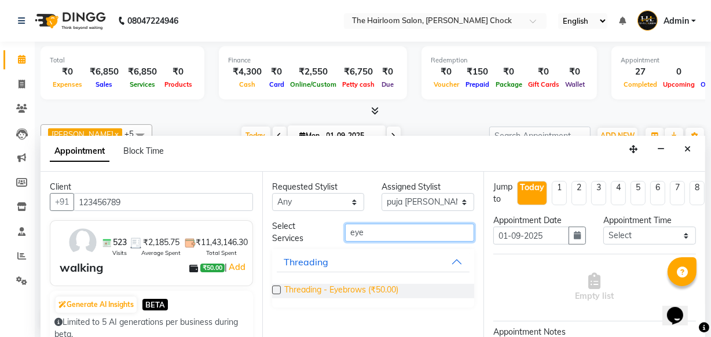
type input "eye"
click at [340, 288] on span "Threading - Eyebrows (₹50.00)" at bounding box center [341, 291] width 114 height 14
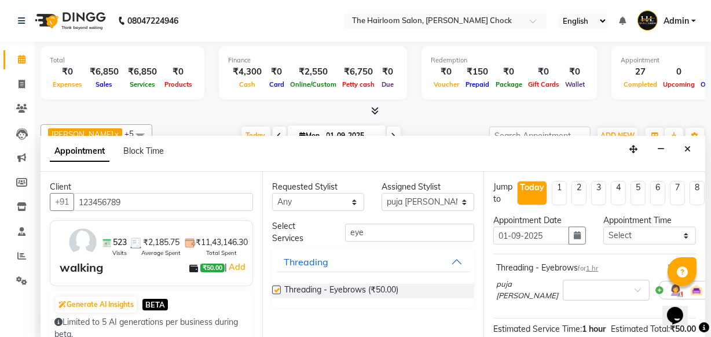
checkbox input "false"
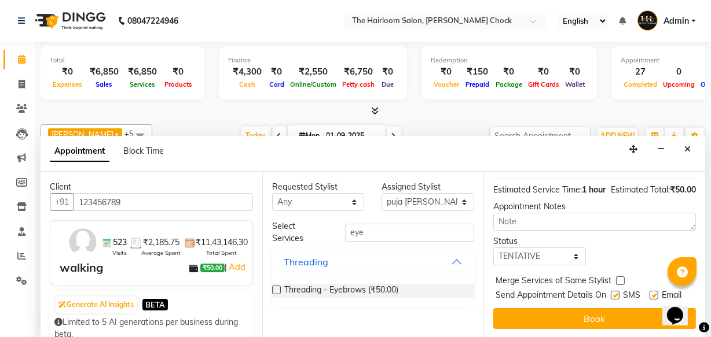
scroll to position [157, 0]
click at [613, 291] on label at bounding box center [614, 295] width 9 height 9
click at [613, 293] on input "checkbox" at bounding box center [614, 297] width 8 height 8
checkbox input "false"
click at [652, 291] on label at bounding box center [653, 295] width 9 height 9
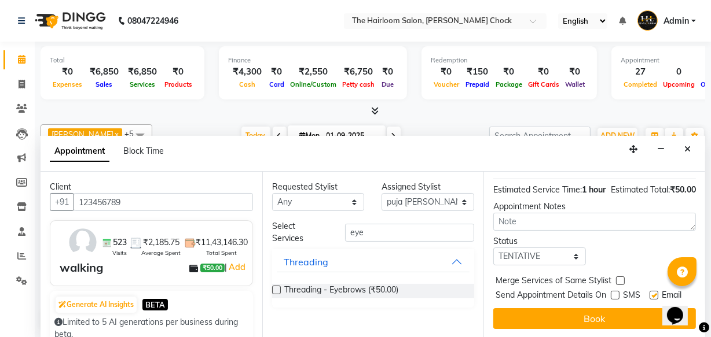
click at [652, 293] on input "checkbox" at bounding box center [653, 297] width 8 height 8
checkbox input "false"
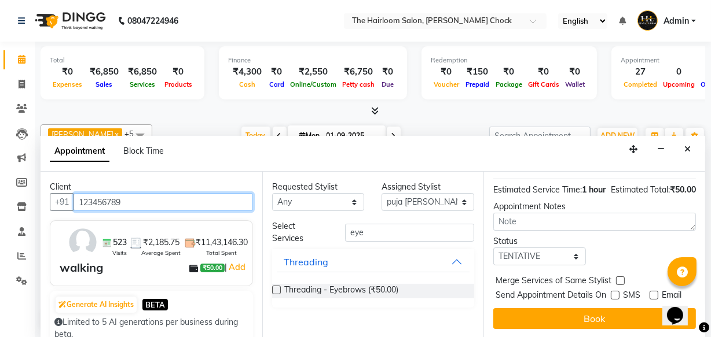
drag, startPoint x: 153, startPoint y: 197, endPoint x: 0, endPoint y: 214, distance: 153.7
click at [0, 214] on app-home "08047224946 Select Location × The Hairloom Salon, [PERSON_NAME] Chock English E…" at bounding box center [355, 169] width 711 height 338
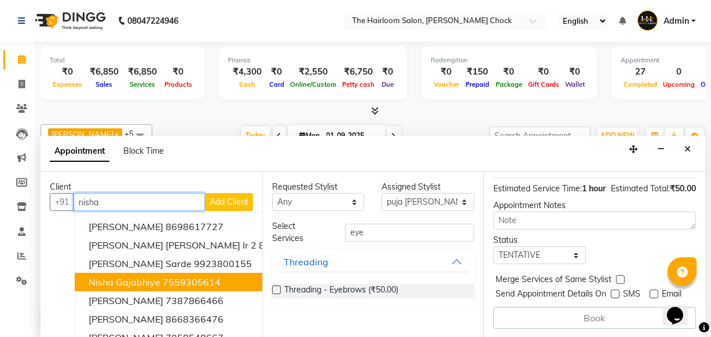
drag, startPoint x: 153, startPoint y: 281, endPoint x: 162, endPoint y: 275, distance: 11.2
click at [154, 281] on span "nisha gajabhiye" at bounding box center [125, 283] width 72 height 12
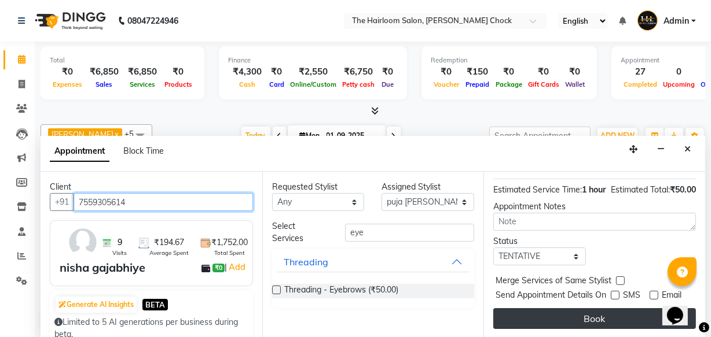
type input "7559305614"
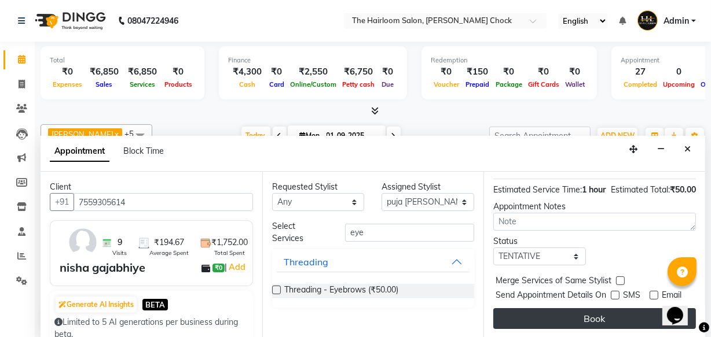
click at [624, 321] on button "Book" at bounding box center [594, 318] width 203 height 21
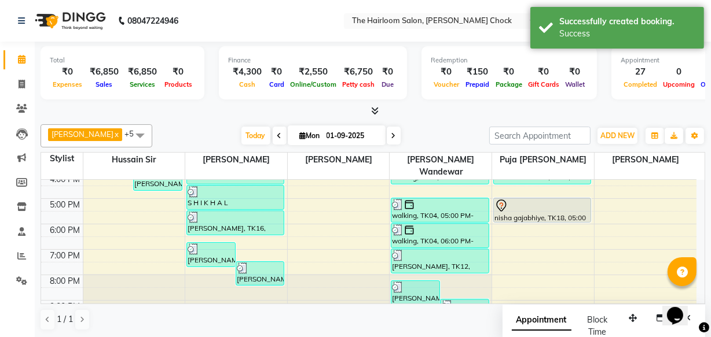
scroll to position [0, 0]
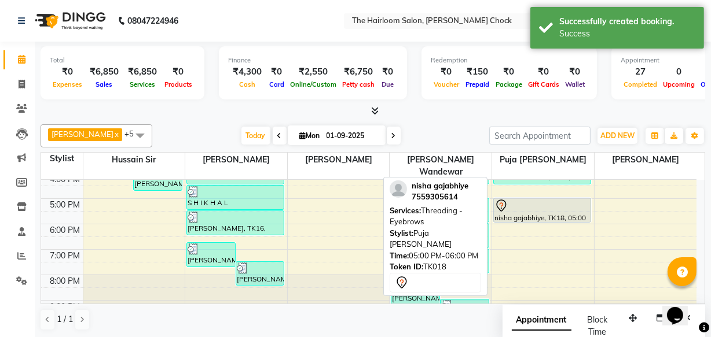
click at [527, 199] on div at bounding box center [541, 206] width 95 height 14
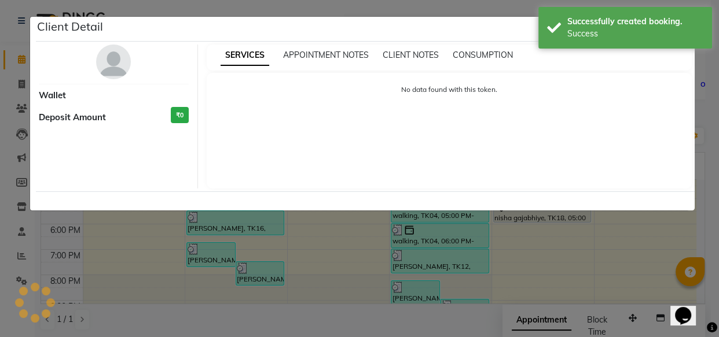
select select "7"
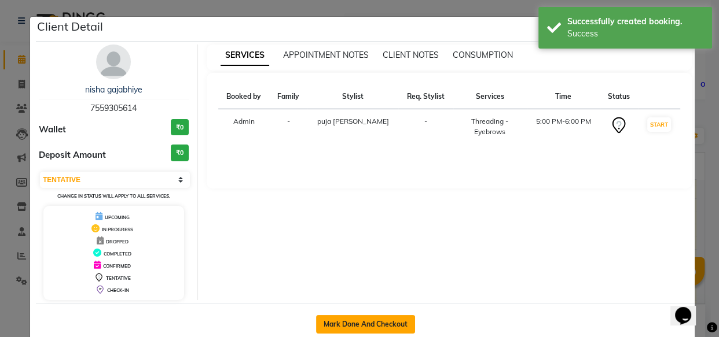
click at [340, 325] on button "Mark Done And Checkout" at bounding box center [365, 324] width 99 height 19
select select "service"
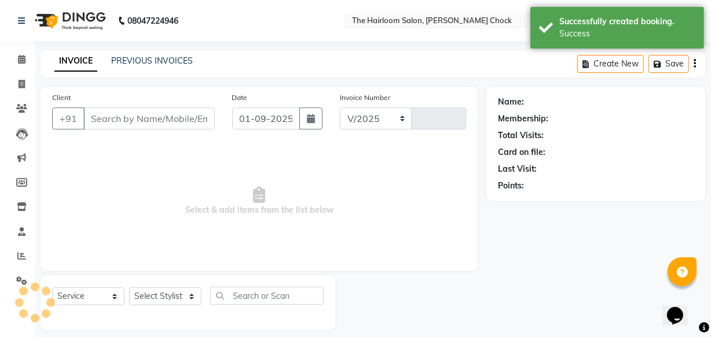
select select "5926"
type input "3434"
type input "7559305614"
select select "51818"
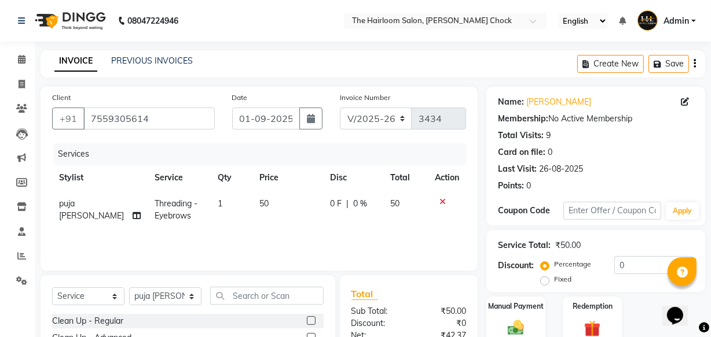
drag, startPoint x: 213, startPoint y: 193, endPoint x: 229, endPoint y: 201, distance: 18.4
click at [213, 193] on td "1" at bounding box center [232, 210] width 42 height 38
select select "51818"
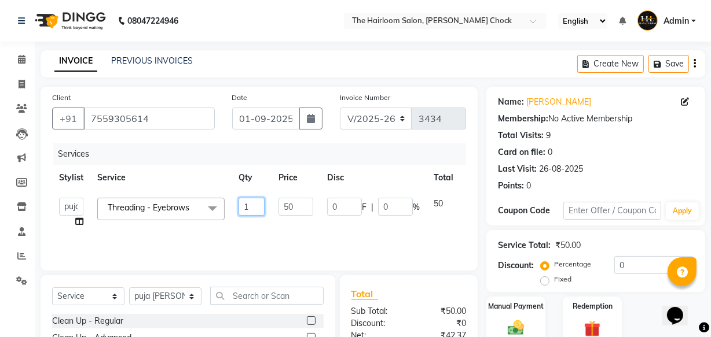
click at [238, 204] on input "1" at bounding box center [251, 207] width 26 height 18
drag, startPoint x: 245, startPoint y: 204, endPoint x: 274, endPoint y: 215, distance: 31.3
click at [245, 205] on input "1" at bounding box center [251, 207] width 26 height 18
type input "2"
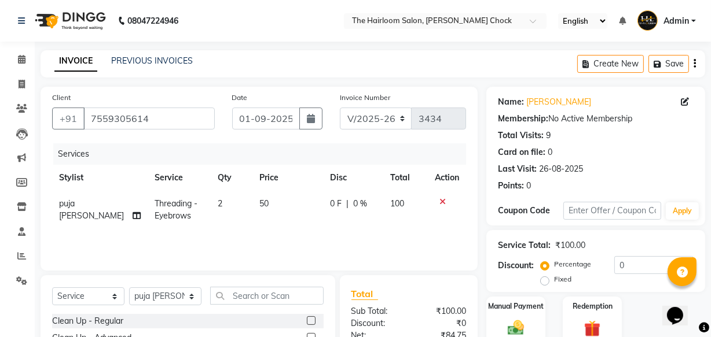
click at [274, 215] on td "50" at bounding box center [287, 210] width 71 height 38
select select "51818"
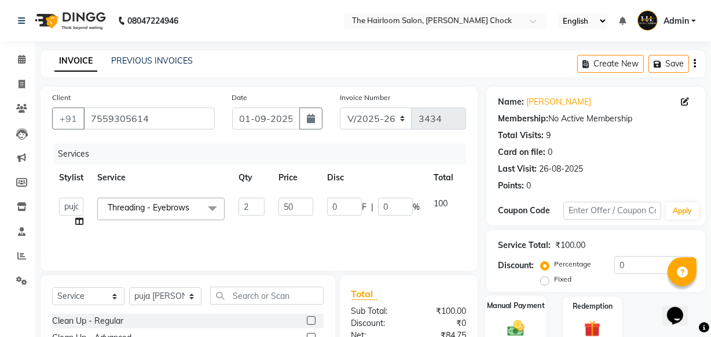
click at [524, 318] on img at bounding box center [516, 328] width 28 height 20
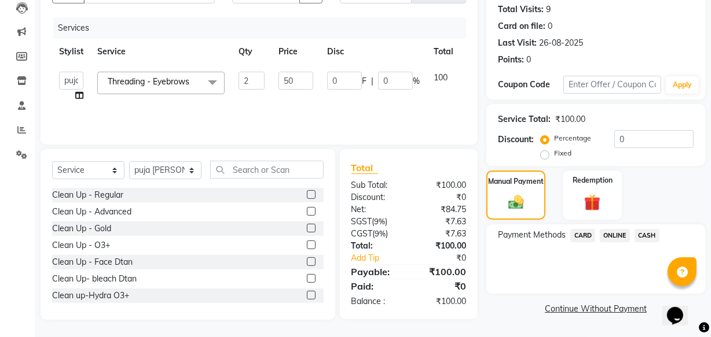
click at [647, 237] on span "CASH" at bounding box center [646, 235] width 25 height 13
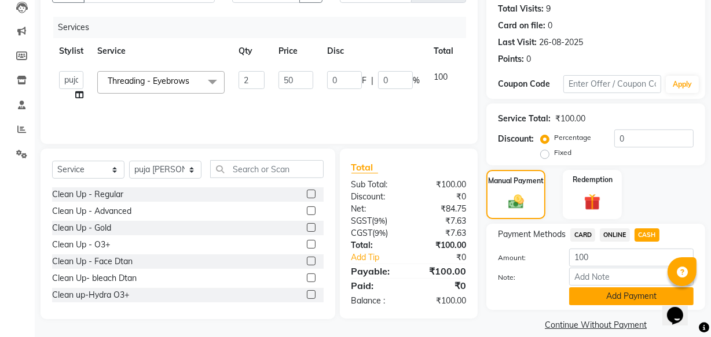
click at [624, 295] on button "Add Payment" at bounding box center [631, 297] width 124 height 18
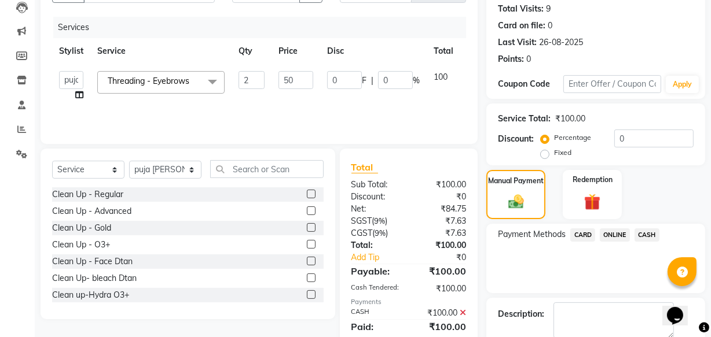
scroll to position [189, 0]
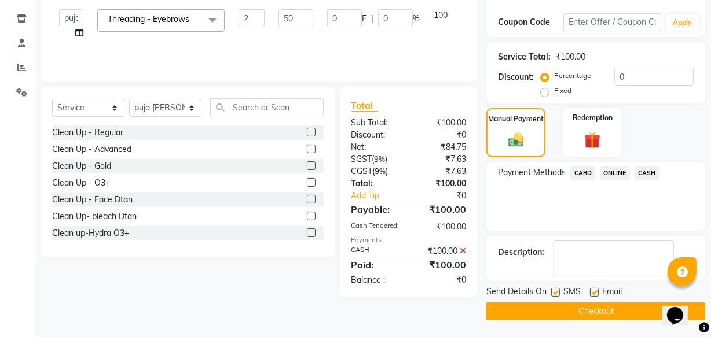
click at [553, 308] on button "Checkout" at bounding box center [595, 312] width 219 height 18
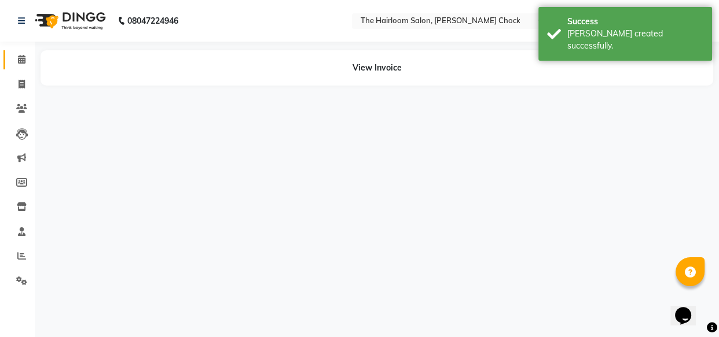
click at [25, 57] on span at bounding box center [22, 59] width 20 height 13
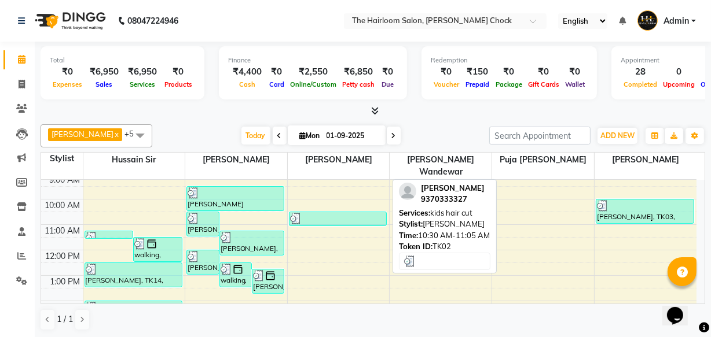
scroll to position [52, 0]
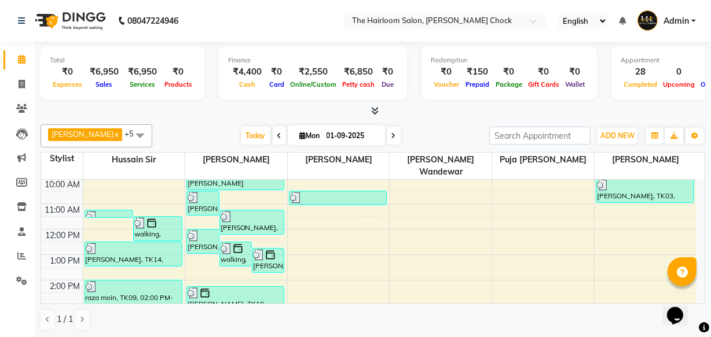
click at [535, 214] on div "8:00 AM 9:00 AM 10:00 AM 11:00 AM 12:00 PM 1:00 PM 2:00 PM 3:00 PM 4:00 PM 5:00…" at bounding box center [368, 331] width 655 height 407
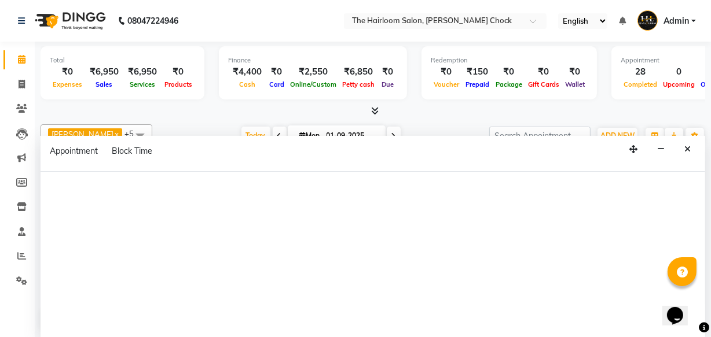
select select "51818"
select select "tentative"
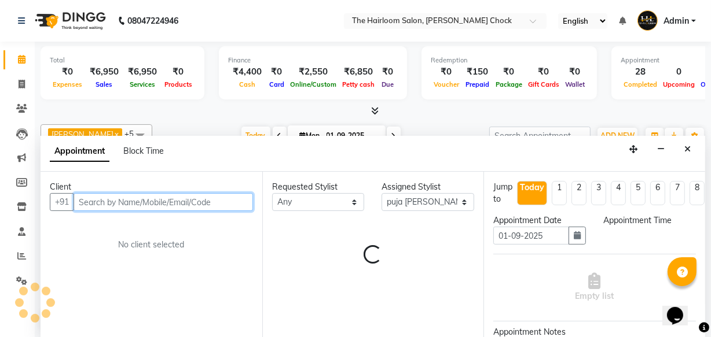
click at [193, 203] on input "text" at bounding box center [162, 202] width 179 height 18
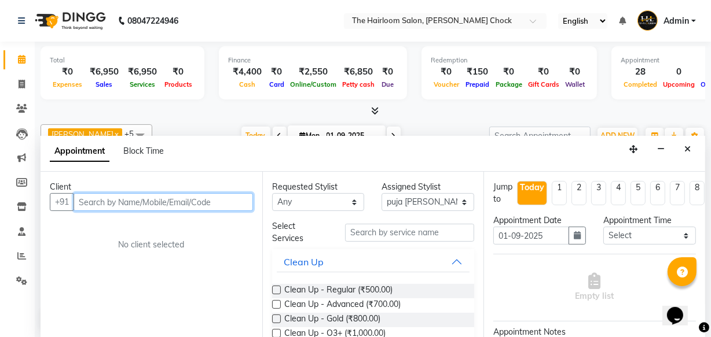
scroll to position [0, 0]
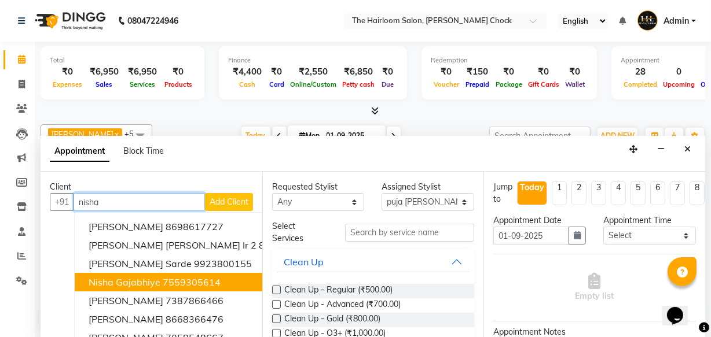
drag, startPoint x: 154, startPoint y: 284, endPoint x: 259, endPoint y: 271, distance: 105.6
click at [153, 284] on span "nisha gajabhiye" at bounding box center [125, 283] width 72 height 12
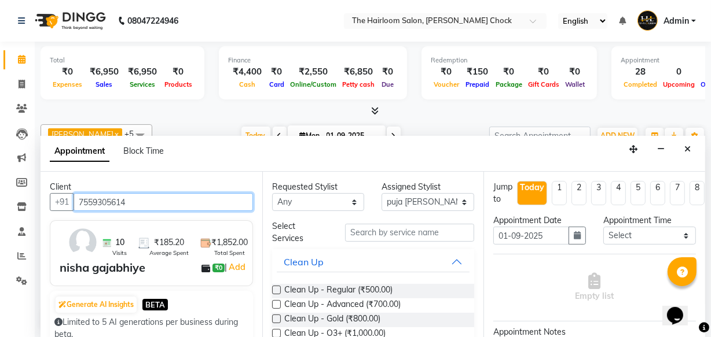
type input "7559305614"
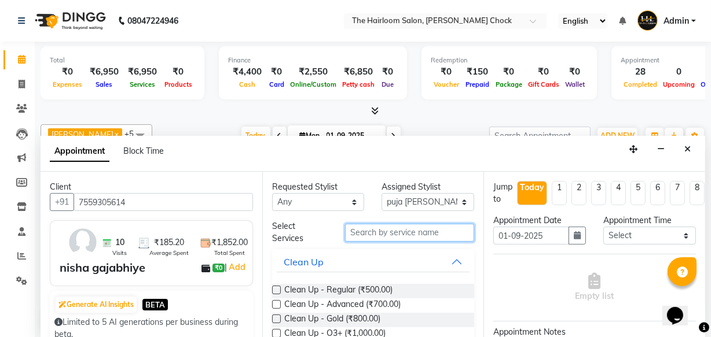
click at [403, 236] on input "text" at bounding box center [409, 233] width 129 height 18
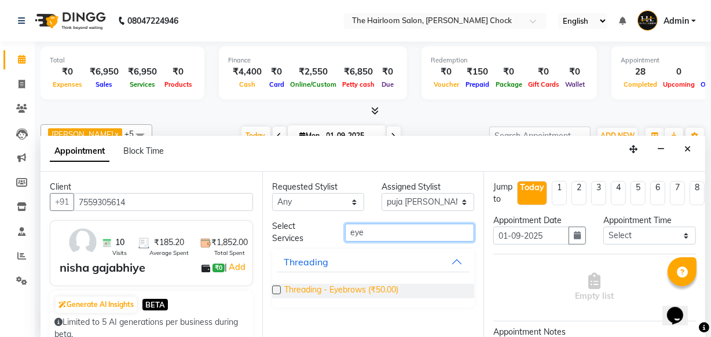
type input "eye"
click at [398, 290] on span "Threading - Eyebrows (₹50.00)" at bounding box center [341, 291] width 114 height 14
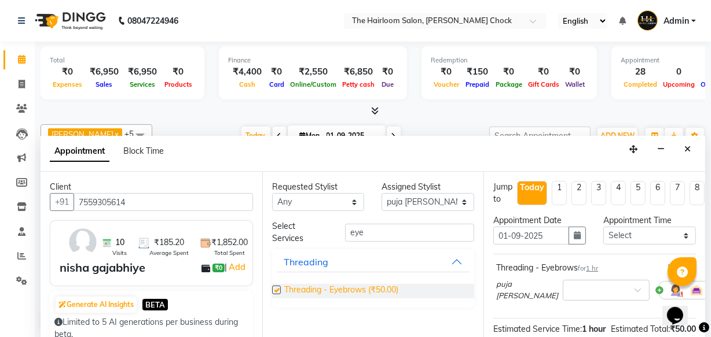
checkbox input "false"
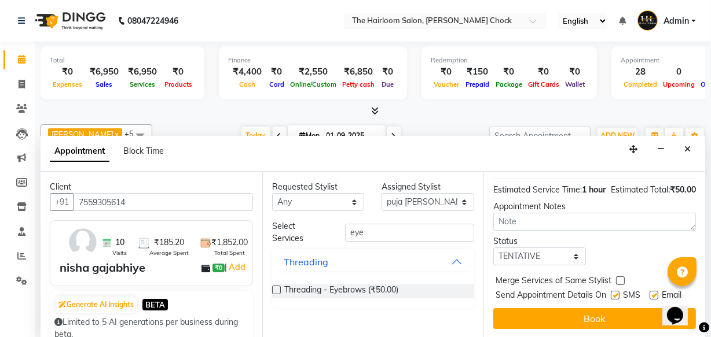
scroll to position [168, 0]
click at [615, 291] on label at bounding box center [614, 295] width 9 height 9
click at [615, 293] on input "checkbox" at bounding box center [614, 297] width 8 height 8
checkbox input "false"
click at [652, 291] on label at bounding box center [653, 295] width 9 height 9
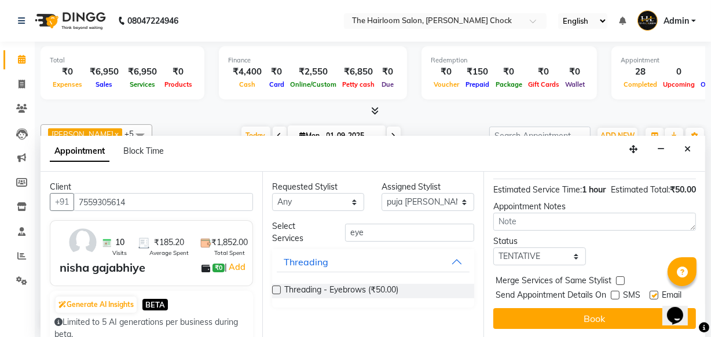
click at [652, 293] on input "checkbox" at bounding box center [653, 297] width 8 height 8
checkbox input "false"
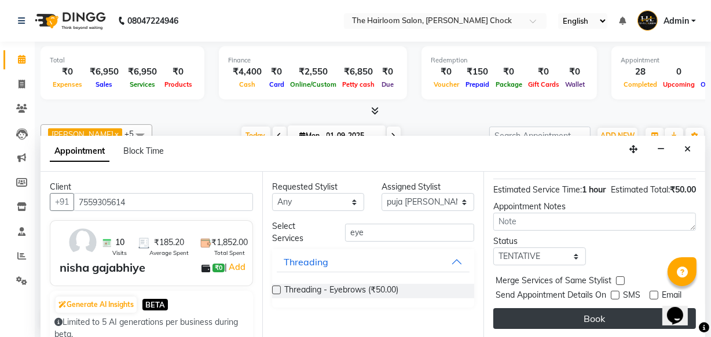
click at [632, 310] on button "Book" at bounding box center [594, 318] width 203 height 21
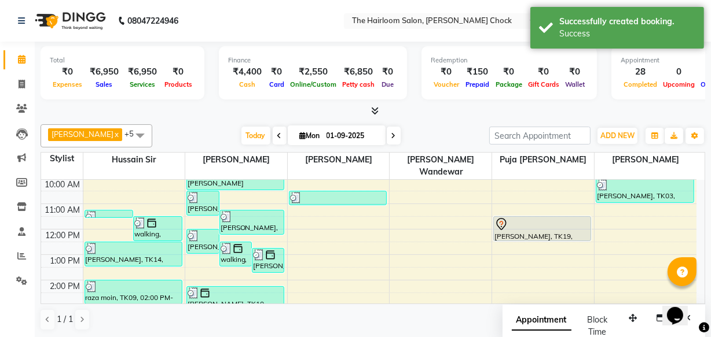
scroll to position [0, 0]
click at [544, 218] on div at bounding box center [541, 225] width 95 height 14
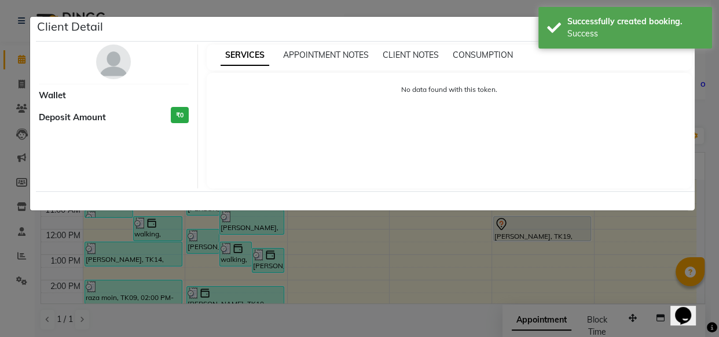
select select "7"
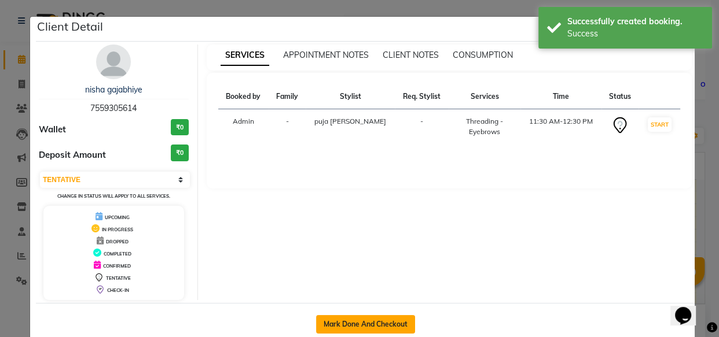
click at [365, 325] on button "Mark Done And Checkout" at bounding box center [365, 324] width 99 height 19
select select "service"
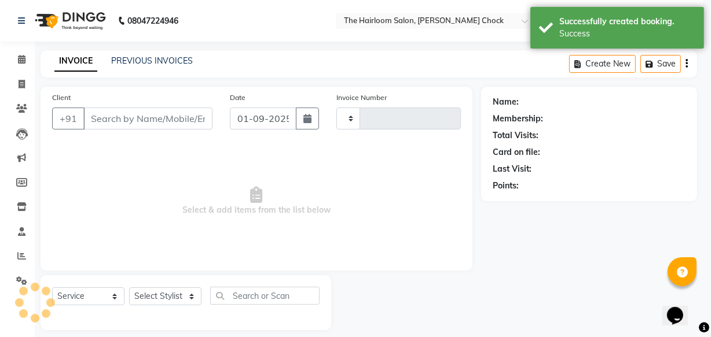
type input "3435"
select select "5926"
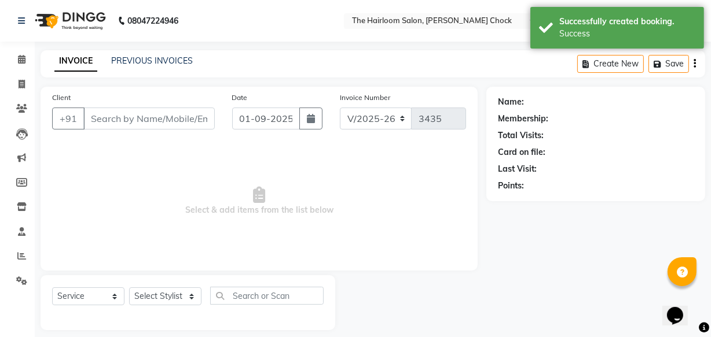
type input "7559305614"
select select "51818"
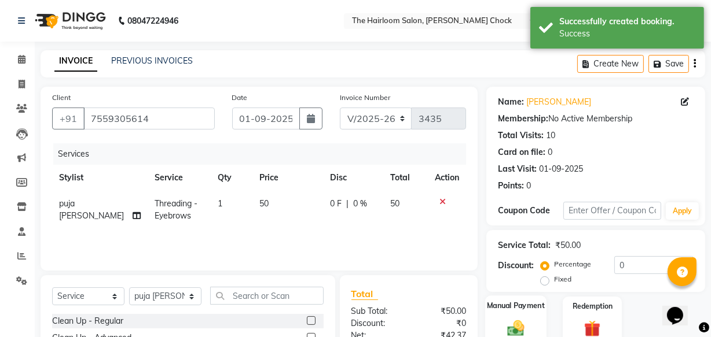
click at [521, 301] on label "Manual Payment" at bounding box center [516, 305] width 58 height 11
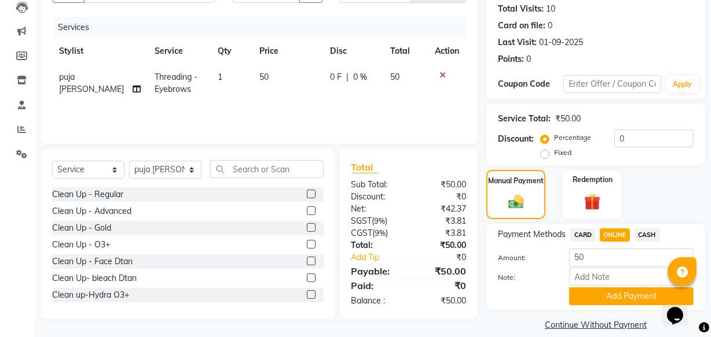
click at [620, 289] on button "Add Payment" at bounding box center [631, 297] width 124 height 18
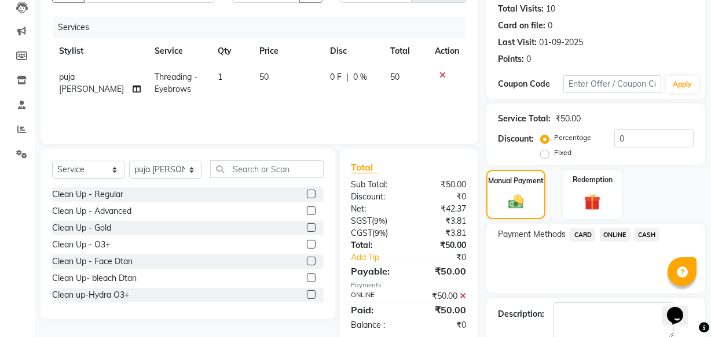
scroll to position [189, 0]
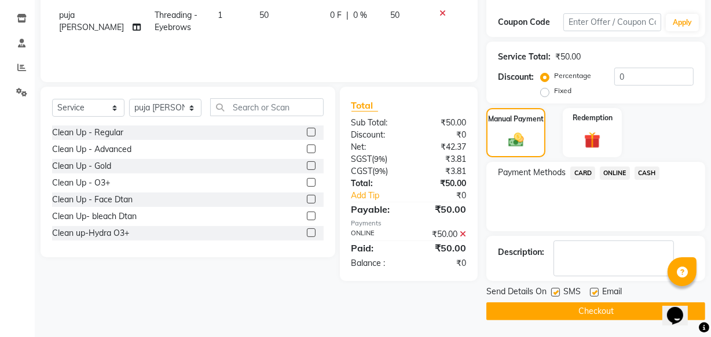
click at [555, 295] on label at bounding box center [555, 292] width 9 height 9
click at [555, 295] on input "checkbox" at bounding box center [555, 293] width 8 height 8
checkbox input "false"
click at [592, 289] on label at bounding box center [594, 292] width 9 height 9
click at [592, 289] on input "checkbox" at bounding box center [594, 293] width 8 height 8
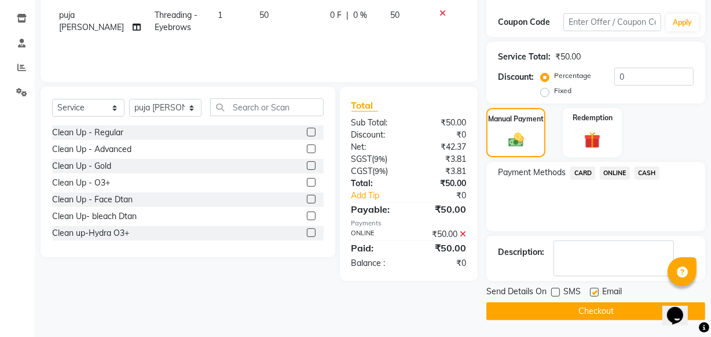
checkbox input "false"
click at [592, 306] on button "Checkout" at bounding box center [595, 312] width 219 height 18
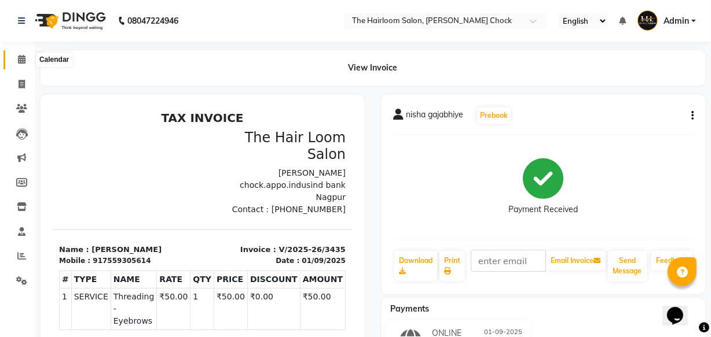
click at [28, 59] on span at bounding box center [22, 59] width 20 height 13
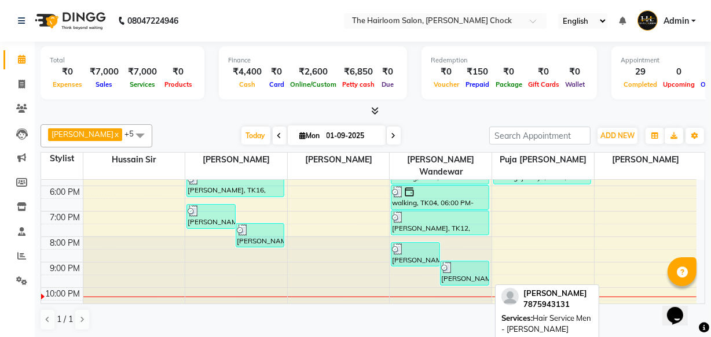
scroll to position [268, 0]
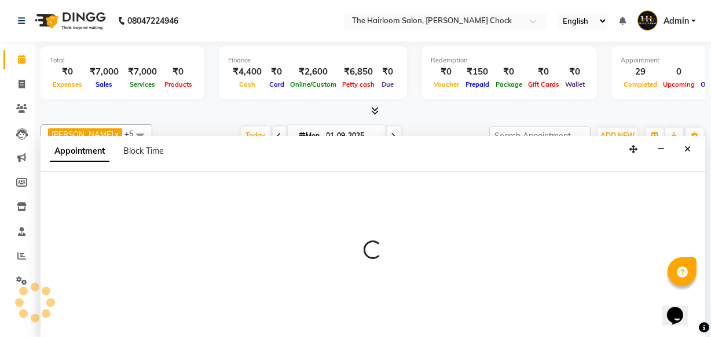
select select "41958"
select select "tentative"
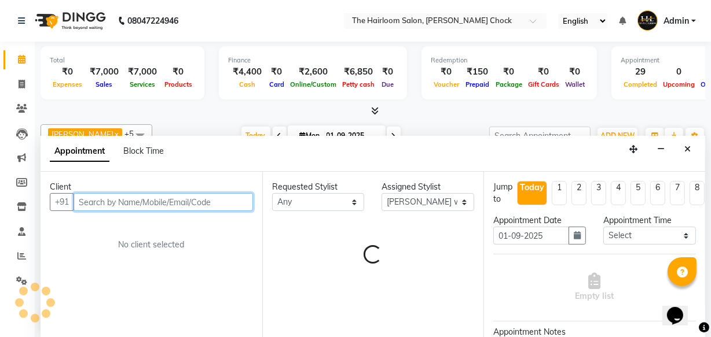
click at [230, 201] on input "text" at bounding box center [162, 202] width 179 height 18
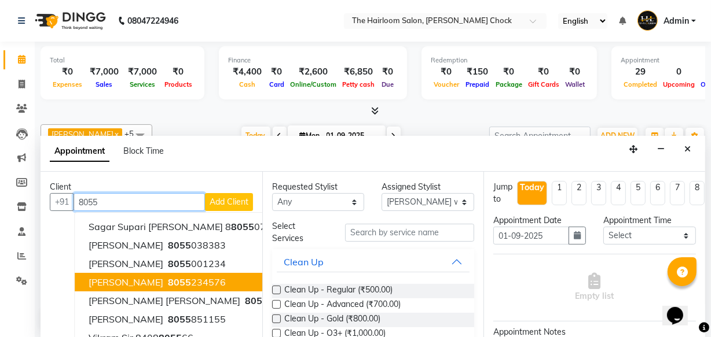
click at [170, 281] on span "8055" at bounding box center [179, 283] width 23 height 12
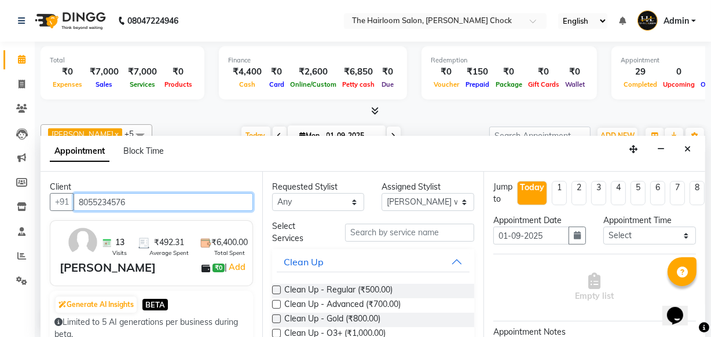
type input "8055234576"
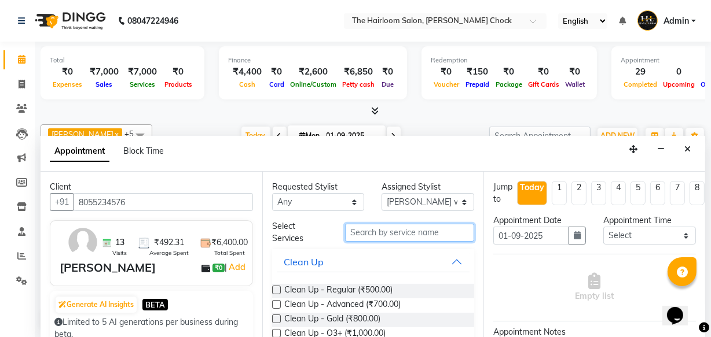
click at [375, 228] on input "text" at bounding box center [409, 233] width 129 height 18
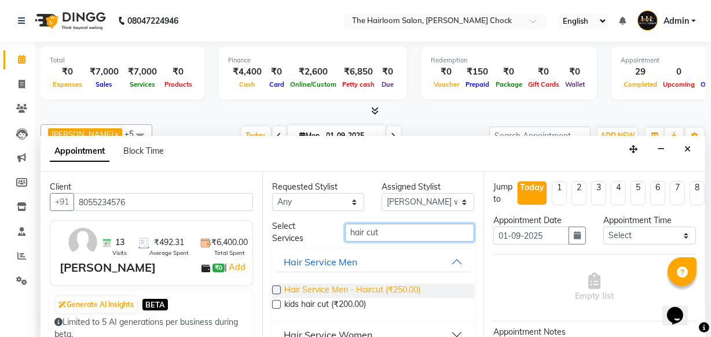
type input "hair cut"
click at [391, 290] on span "Hair Service Men - Haircut (₹250.00)" at bounding box center [352, 291] width 136 height 14
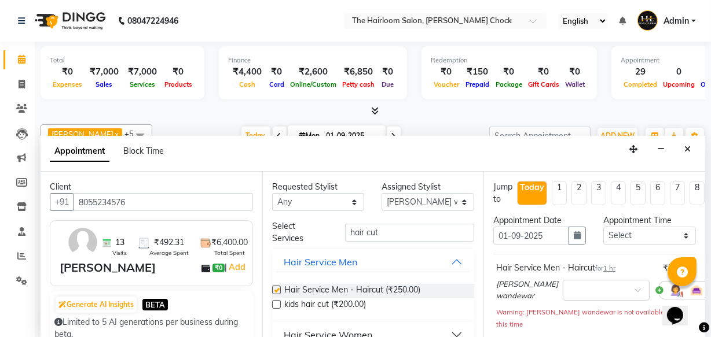
checkbox input "false"
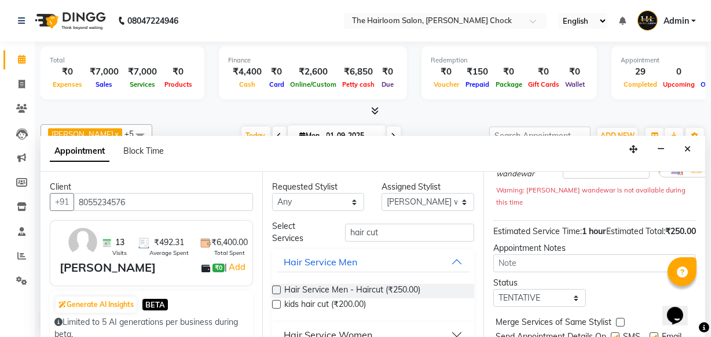
scroll to position [181, 0]
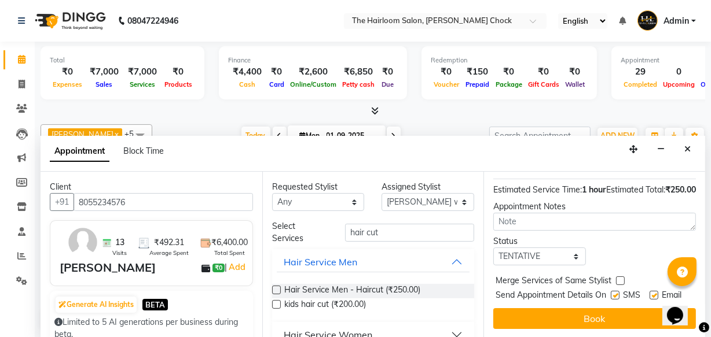
click at [612, 291] on label at bounding box center [614, 295] width 9 height 9
click at [612, 293] on input "checkbox" at bounding box center [614, 297] width 8 height 8
checkbox input "false"
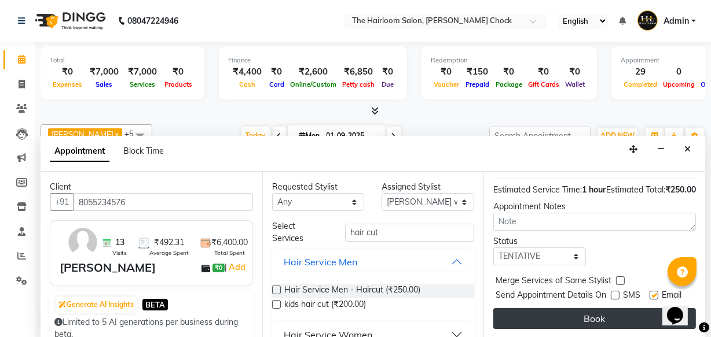
click at [609, 311] on button "Book" at bounding box center [594, 318] width 203 height 21
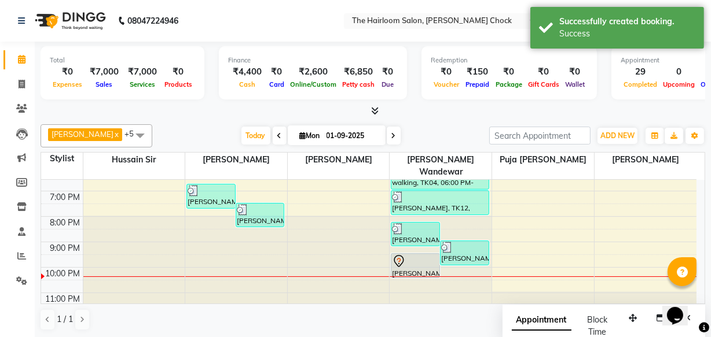
scroll to position [0, 0]
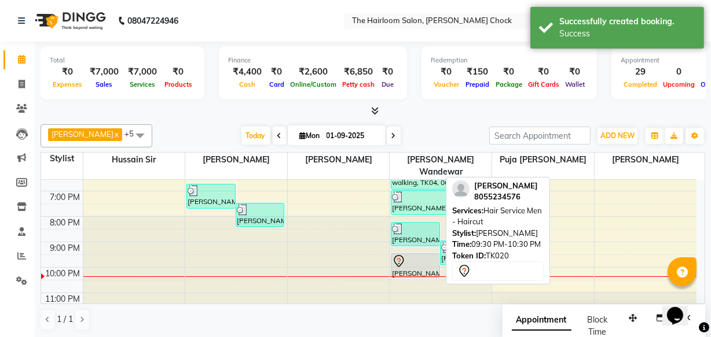
click at [408, 255] on div at bounding box center [415, 262] width 47 height 14
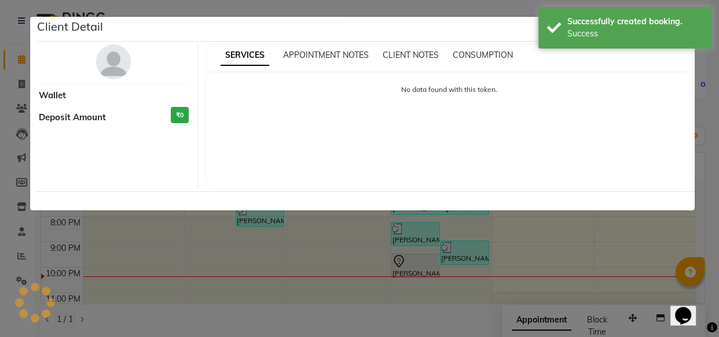
select select "7"
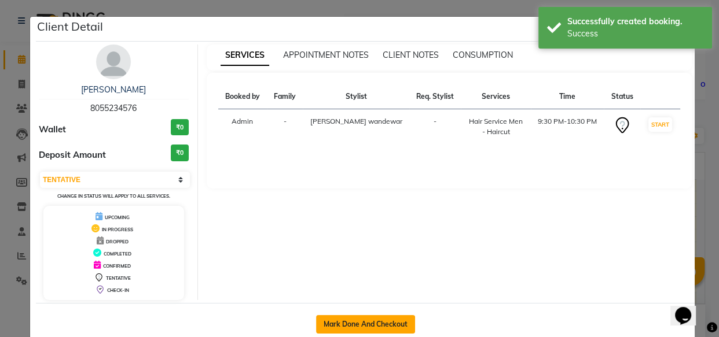
click at [345, 318] on button "Mark Done And Checkout" at bounding box center [365, 324] width 99 height 19
select select "service"
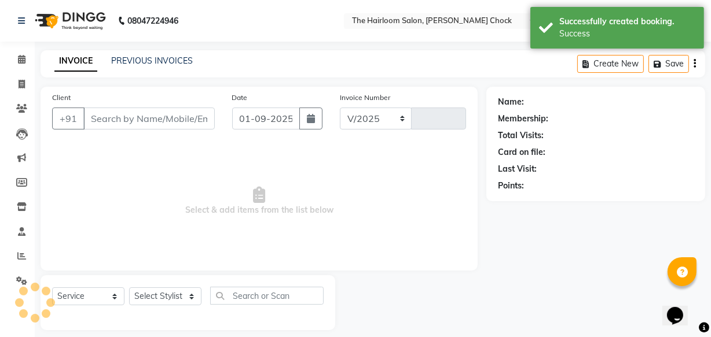
select select "5926"
type input "3436"
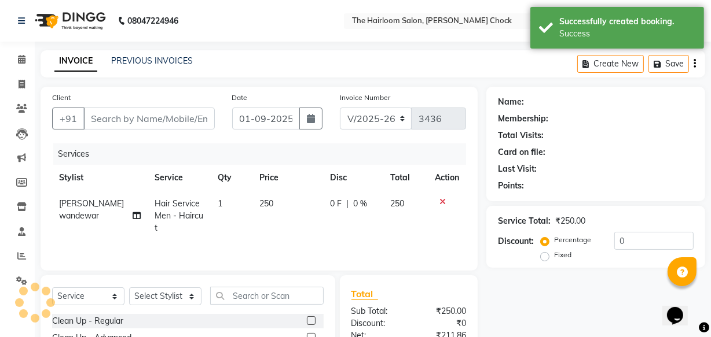
type input "8055234576"
select select "41958"
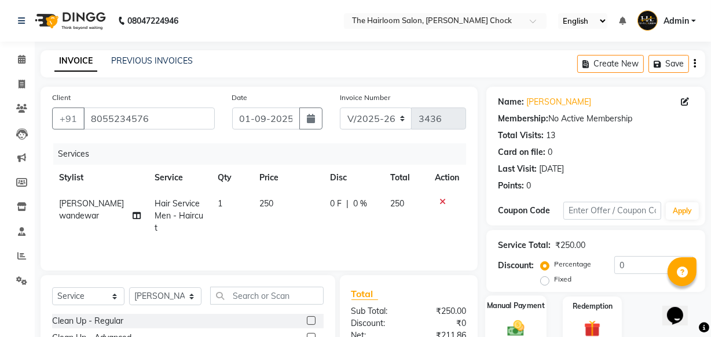
click at [525, 314] on div "Manual Payment" at bounding box center [515, 321] width 61 height 51
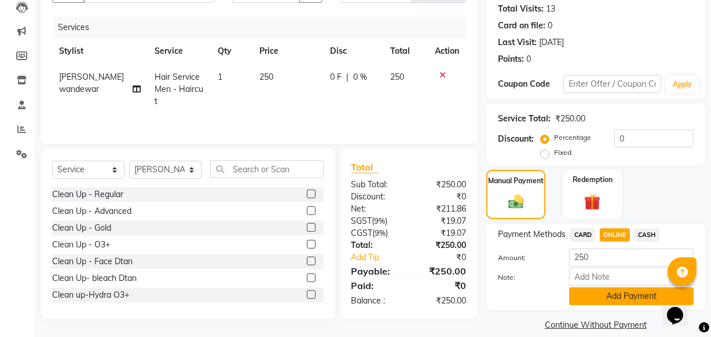
click at [590, 293] on button "Add Payment" at bounding box center [631, 297] width 124 height 18
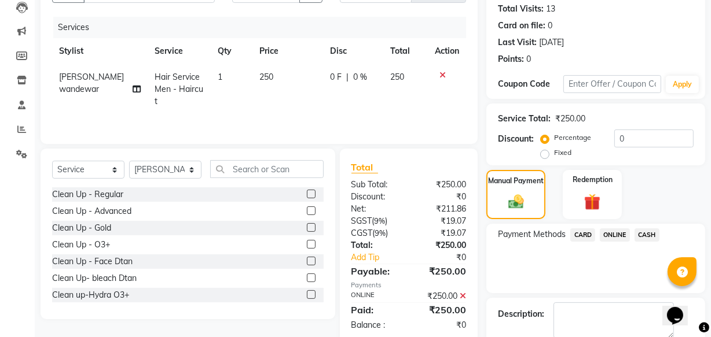
scroll to position [189, 0]
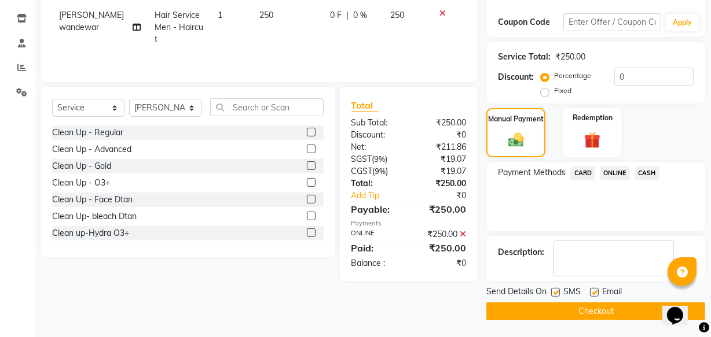
click at [556, 292] on label at bounding box center [555, 292] width 9 height 9
click at [556, 292] on input "checkbox" at bounding box center [555, 293] width 8 height 8
drag, startPoint x: 557, startPoint y: 290, endPoint x: 555, endPoint y: 301, distance: 11.7
click at [556, 290] on label at bounding box center [555, 292] width 9 height 9
click at [556, 290] on input "checkbox" at bounding box center [555, 293] width 8 height 8
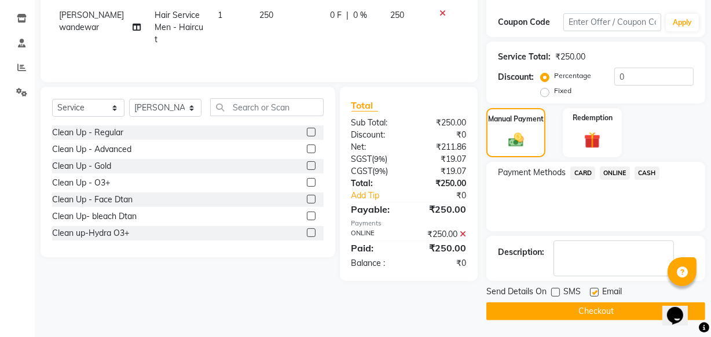
checkbox input "true"
click at [554, 307] on button "Checkout" at bounding box center [595, 312] width 219 height 18
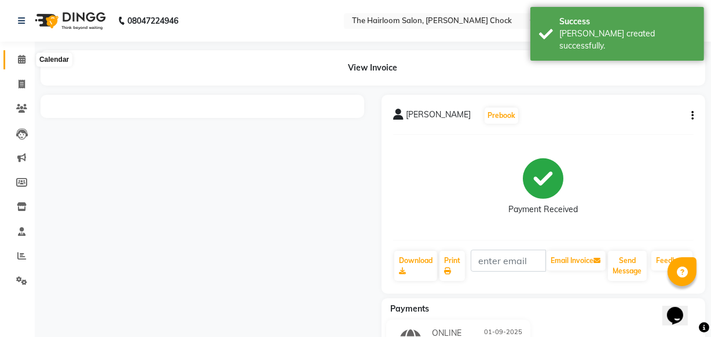
click at [19, 61] on icon at bounding box center [22, 59] width 8 height 9
